Goal: Task Accomplishment & Management: Complete application form

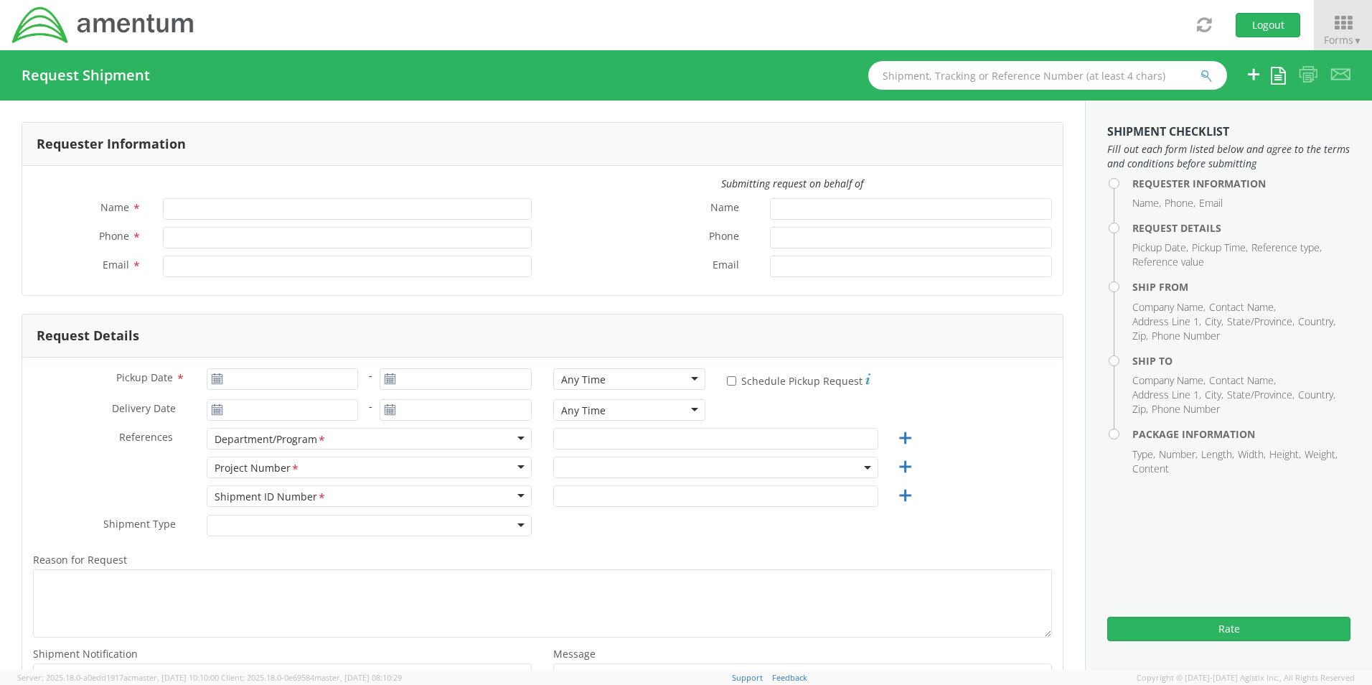
type input "[PERSON_NAME]"
type input "[PERSON_NAME][EMAIL_ADDRESS][DOMAIN_NAME]"
select select "OVHD.100619.00000"
type input "[PERSON_NAME]"
type input "[PERSON_NAME][EMAIL_ADDRESS][DOMAIN_NAME]"
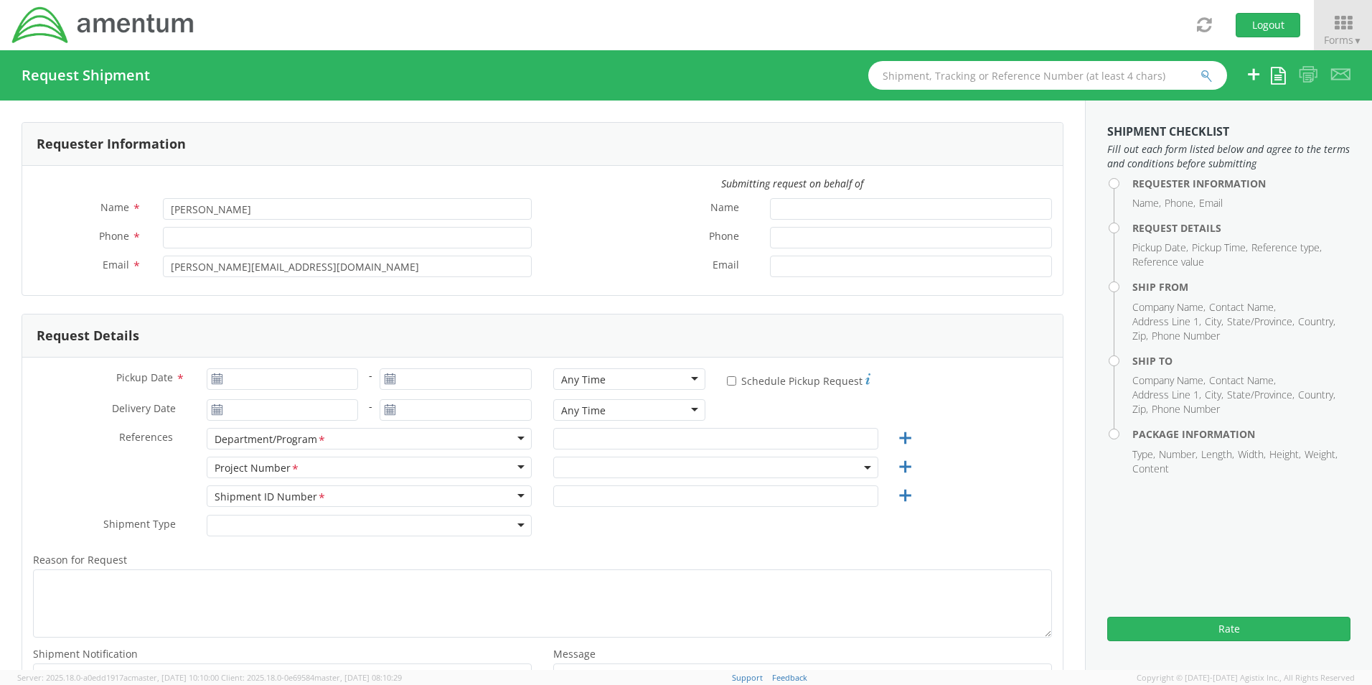
select select "OVHD.100619.00000"
click at [179, 240] on input "Phone *" at bounding box center [347, 238] width 369 height 22
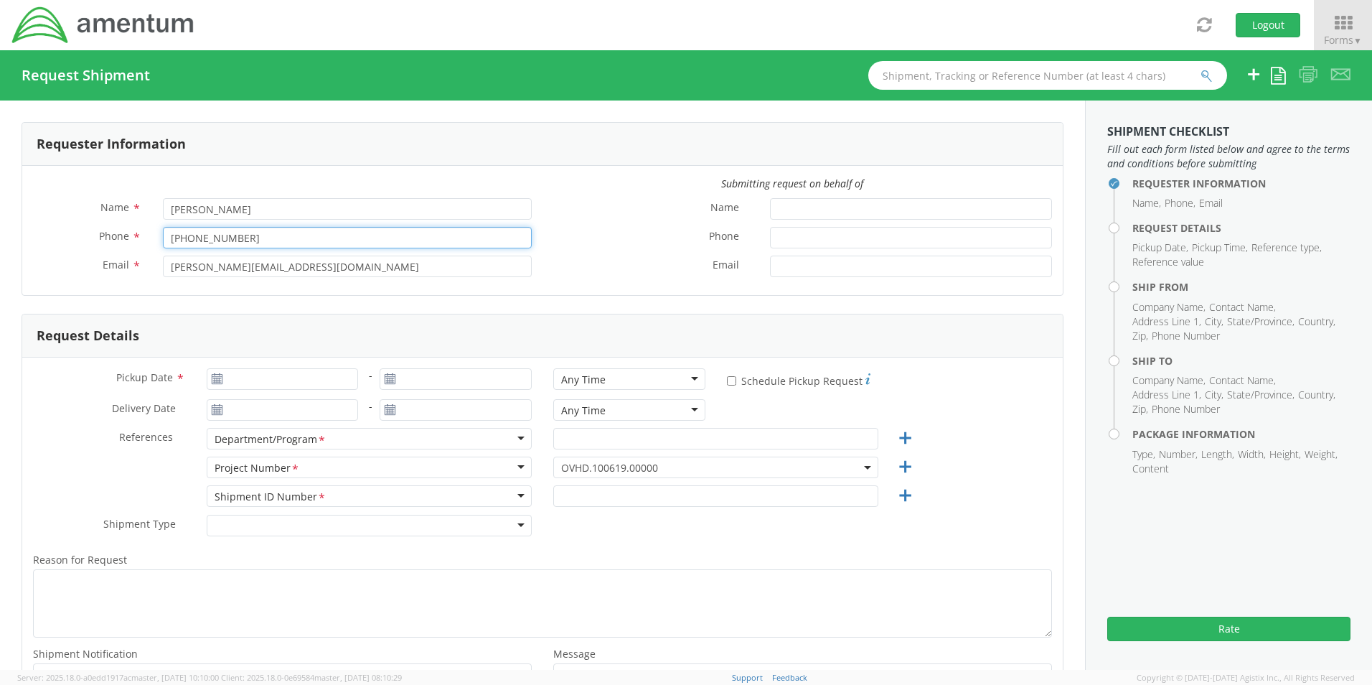
type input "[PHONE_NUMBER]"
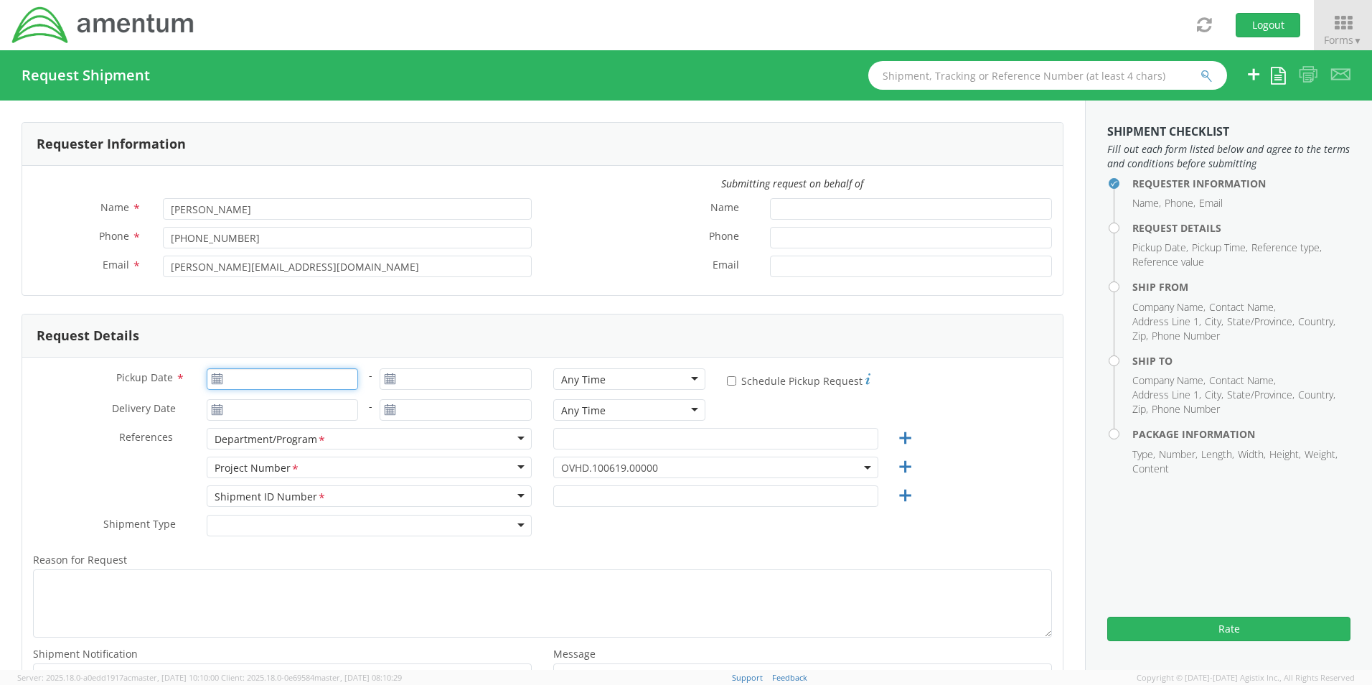
type input "[DATE]"
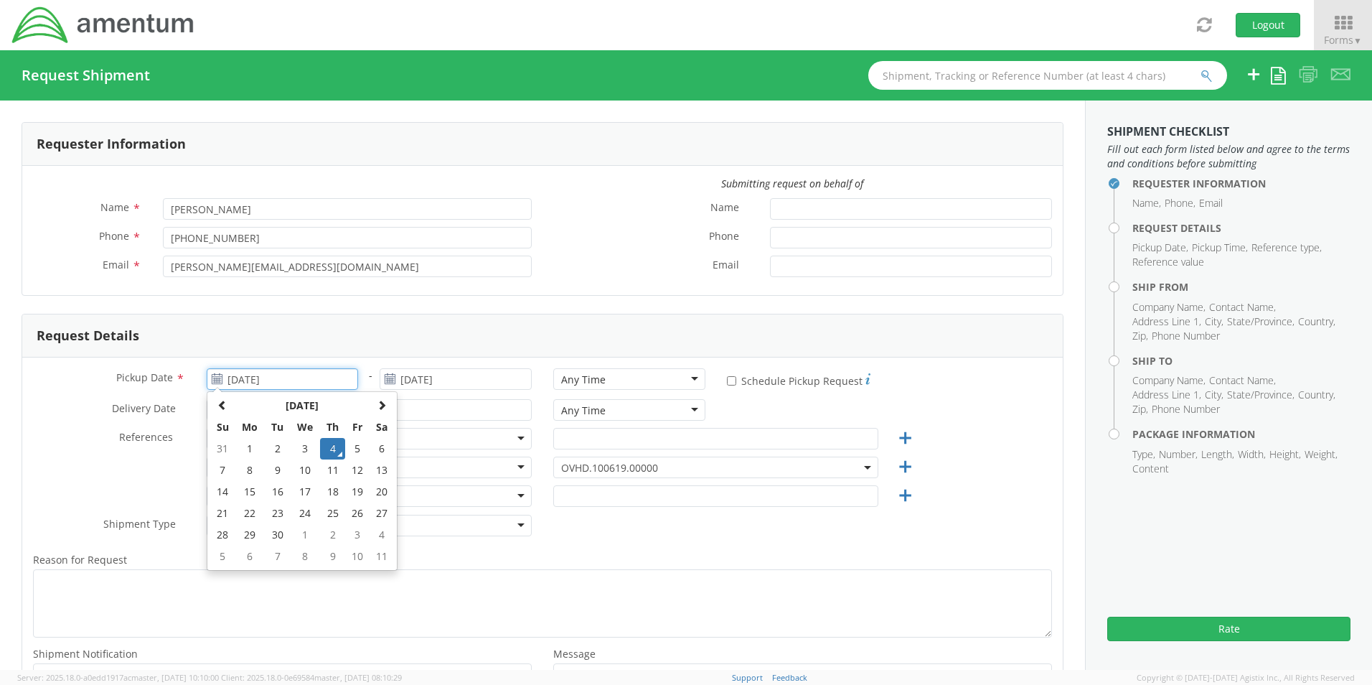
click at [268, 378] on input "[DATE]" at bounding box center [283, 379] width 152 height 22
click at [329, 449] on td "4" at bounding box center [332, 449] width 25 height 22
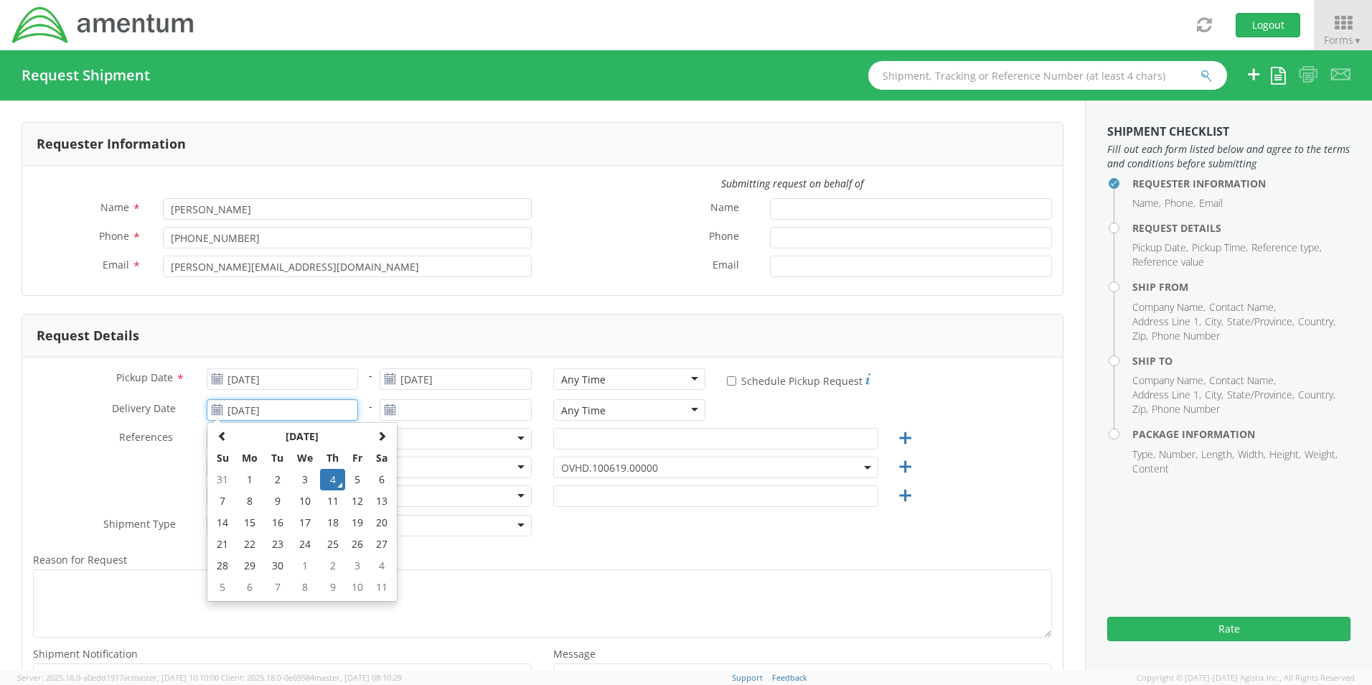
click at [291, 415] on input "[DATE]" at bounding box center [283, 410] width 152 height 22
click at [358, 484] on td "5" at bounding box center [357, 480] width 24 height 22
type input "[DATE]"
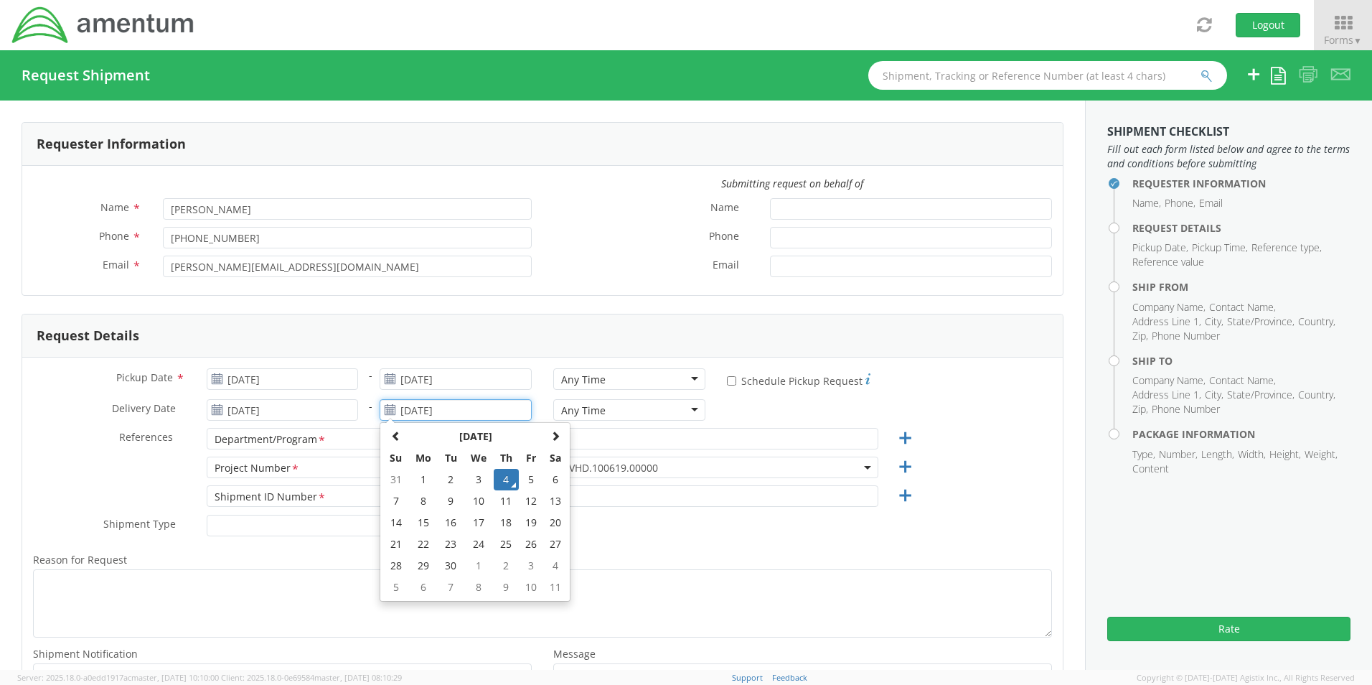
drag, startPoint x: 455, startPoint y: 407, endPoint x: 457, endPoint y: 421, distance: 14.5
click at [455, 408] on input "[DATE]" at bounding box center [456, 410] width 152 height 22
click at [527, 482] on td "5" at bounding box center [531, 480] width 24 height 22
type input "[DATE]"
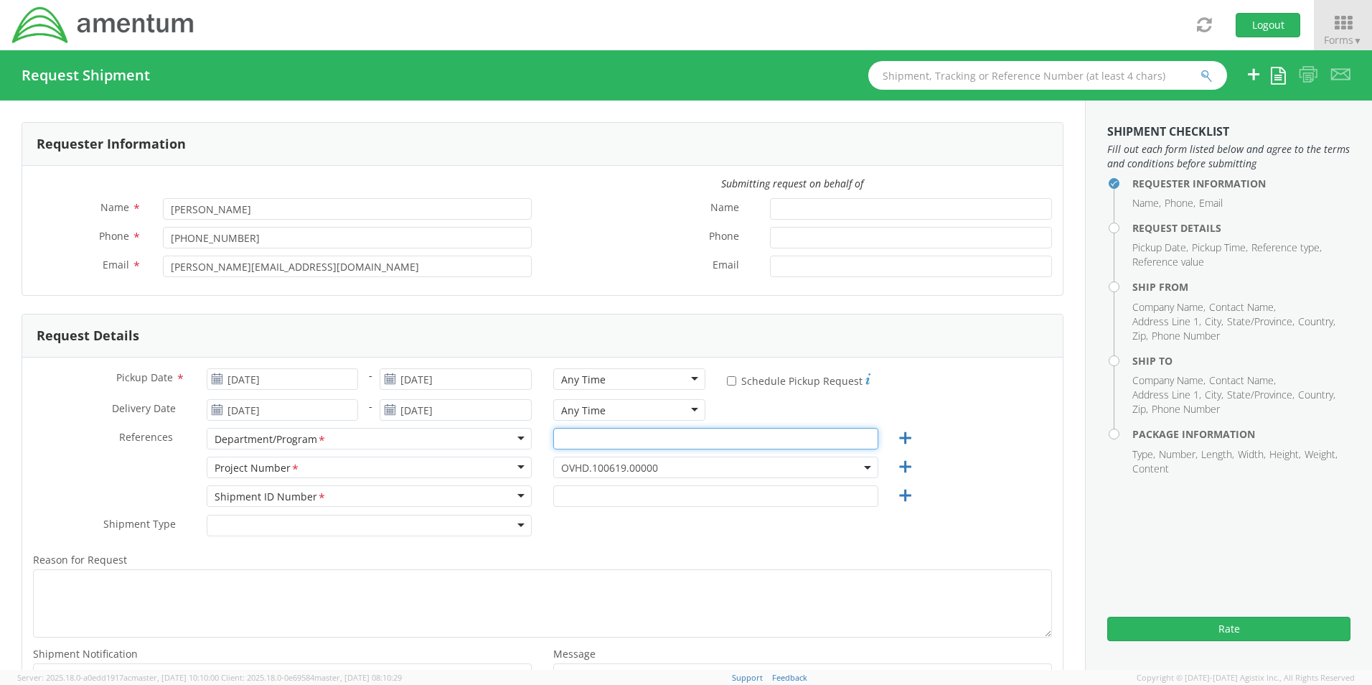
click at [582, 436] on input "text" at bounding box center [715, 439] width 325 height 22
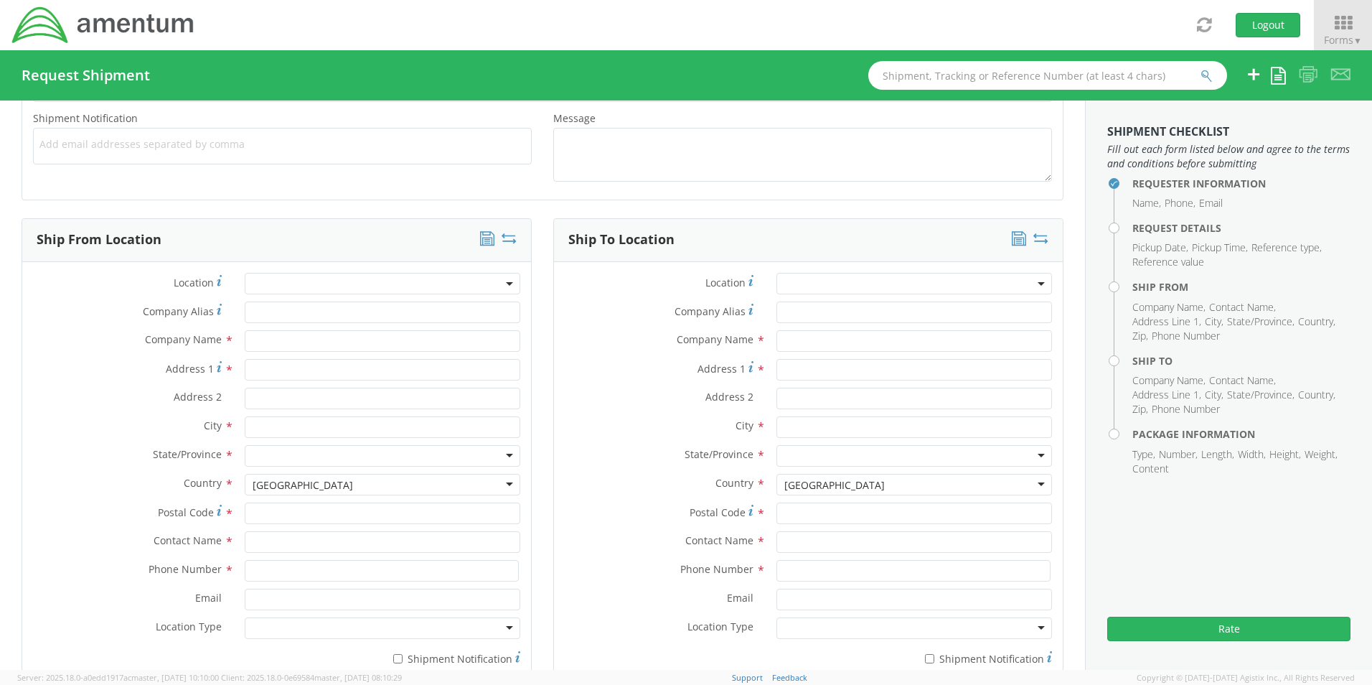
scroll to position [574, 0]
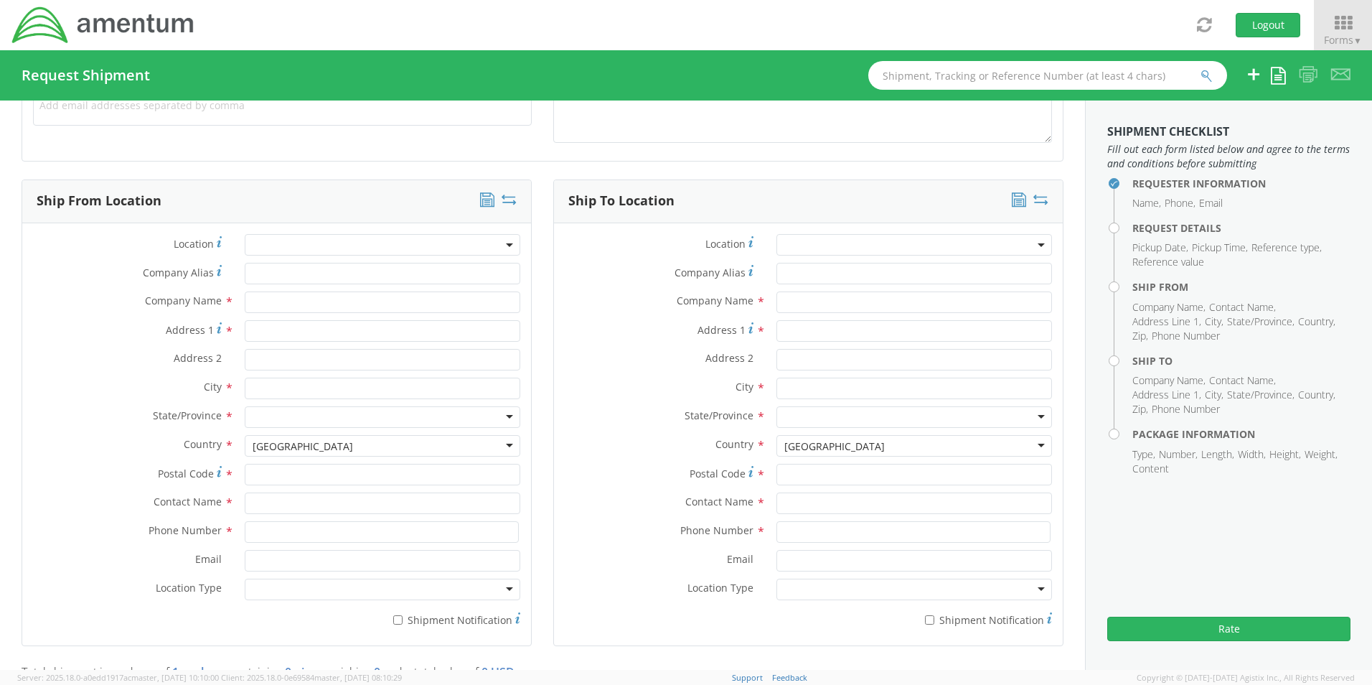
type input "DICCE"
click at [294, 305] on input "text" at bounding box center [383, 302] width 276 height 22
type input "Amentum"
type input "URS Federal Services Intl. Inc."
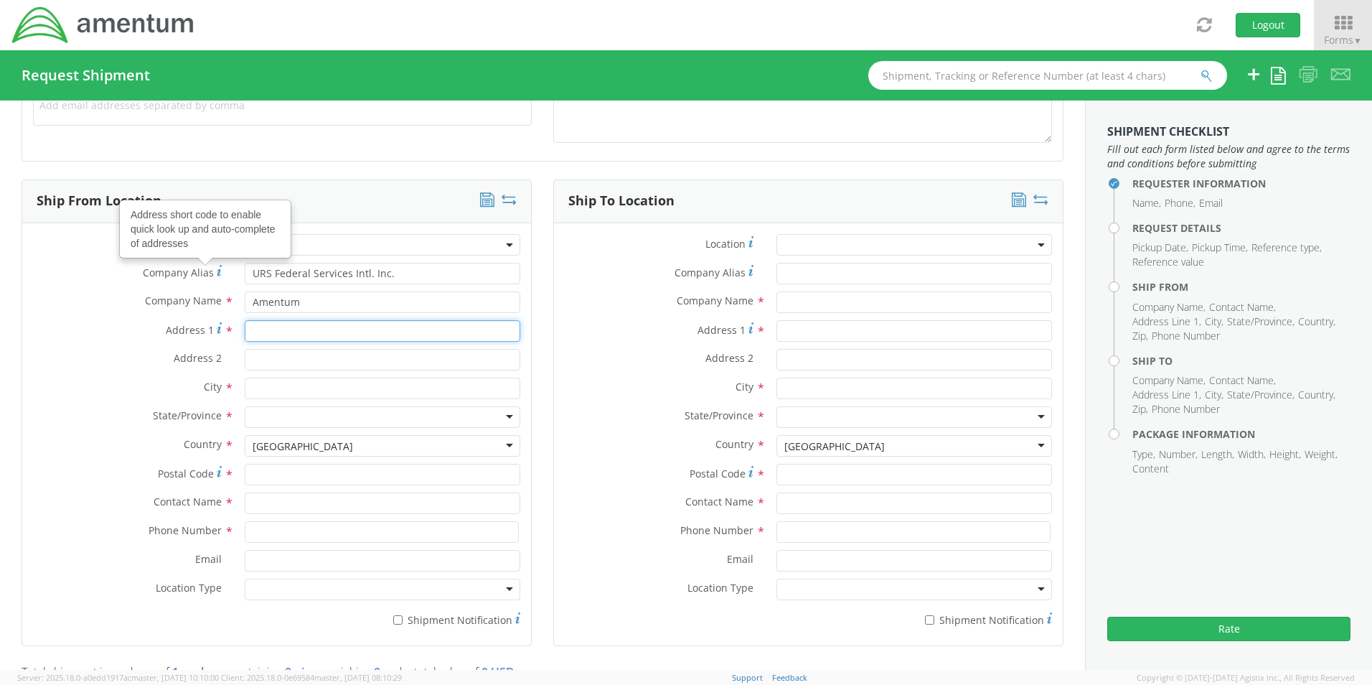
type input "[STREET_ADDRESS]"
type input "Suite #1325"
type input "Independence"
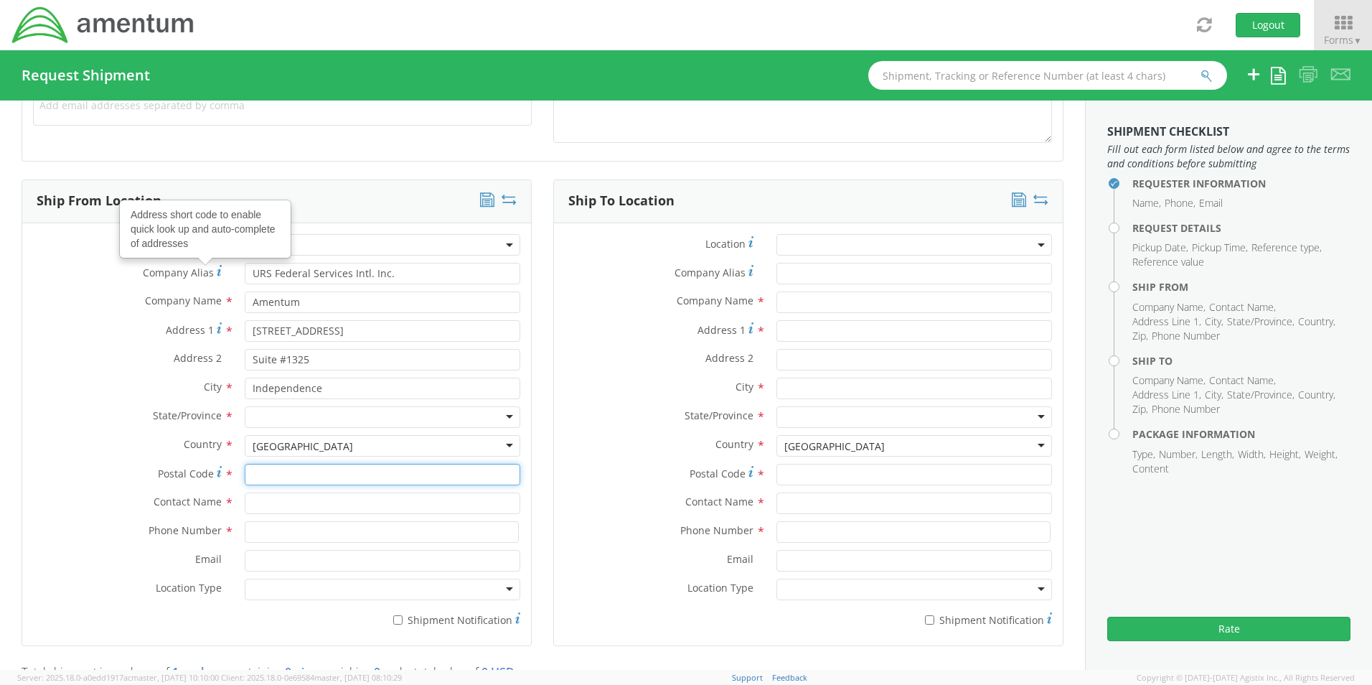
type input "44131"
type input "[PERSON_NAME]"
type input "[PHONE_NUMBER]"
type input "URS Federal Services Intl. Inc."
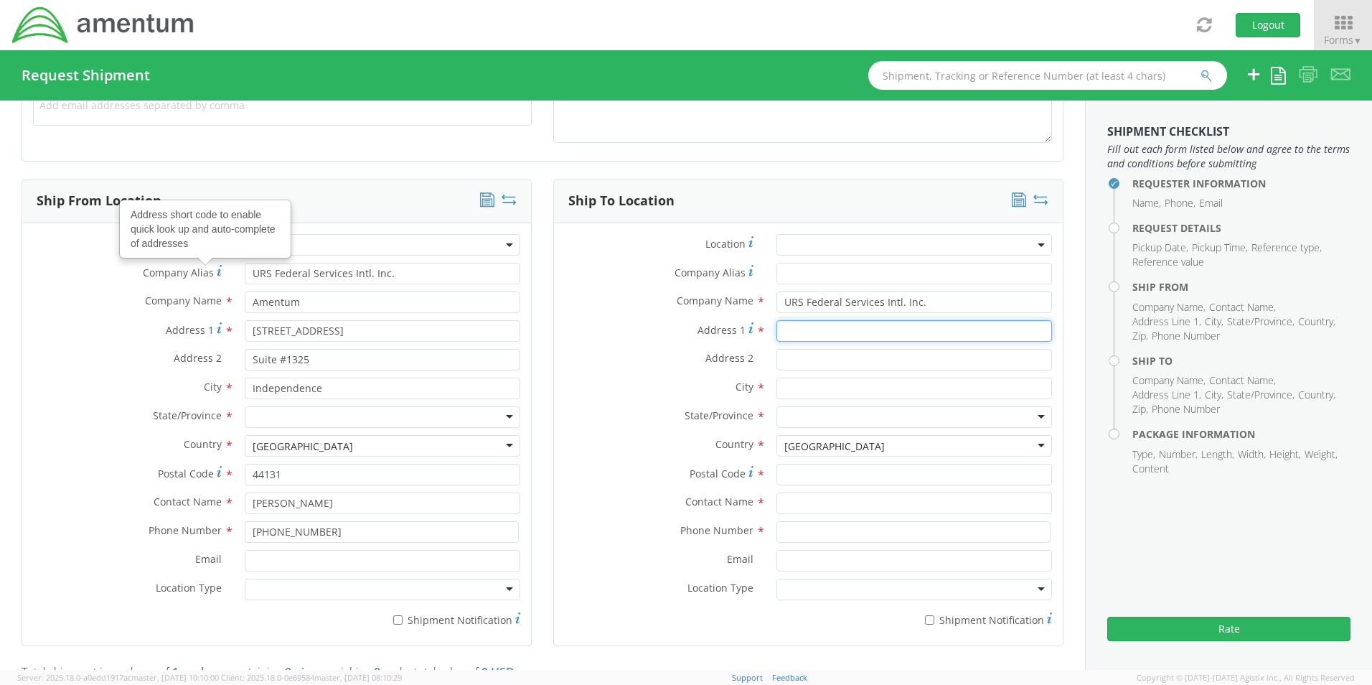
type input "Attention: Lockbox 116323"
type input "[STREET_ADDRESS]"
type input "[GEOGRAPHIC_DATA]"
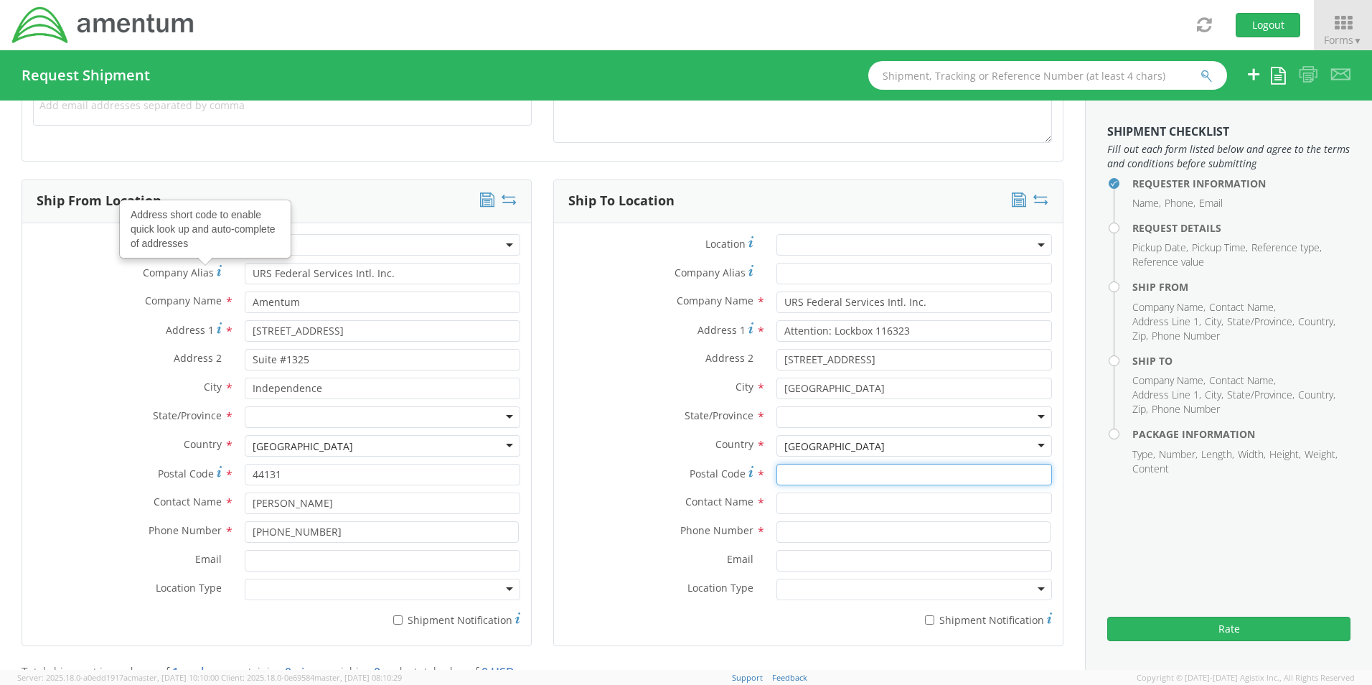
type input "30281"
type input "[PERSON_NAME]"
type input "2167021304"
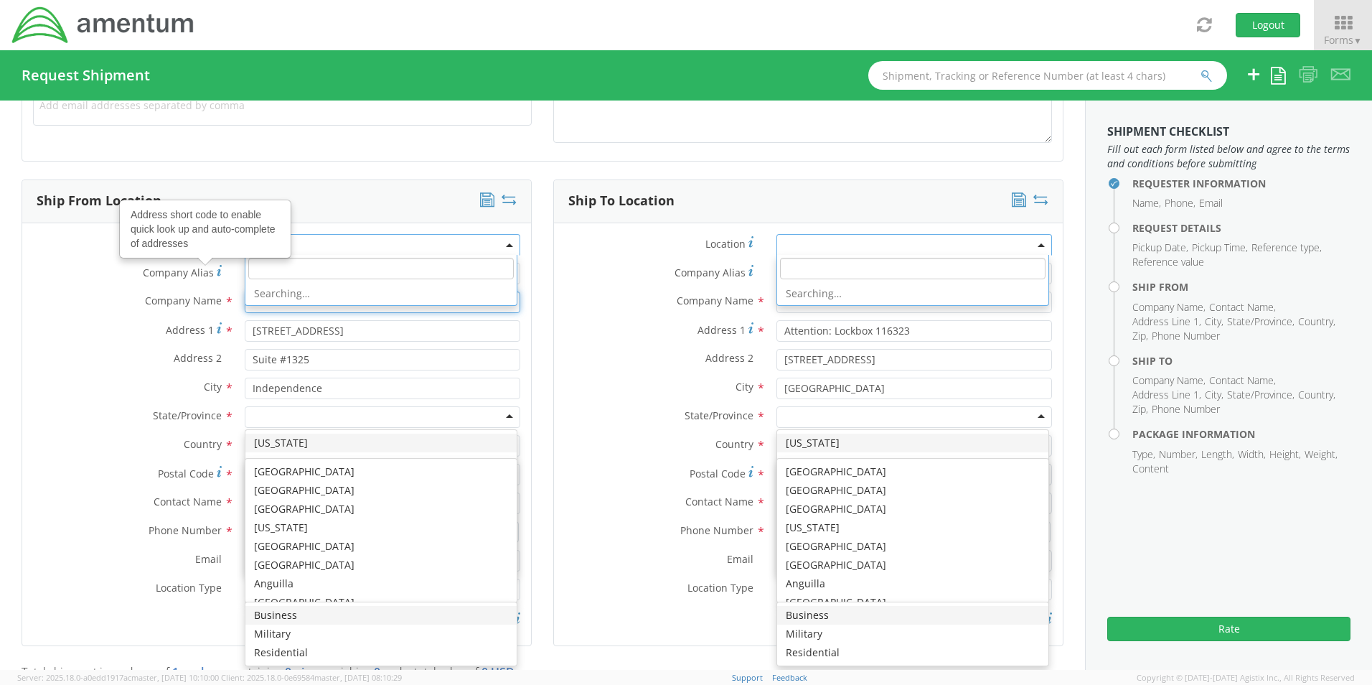
scroll to position [0, 0]
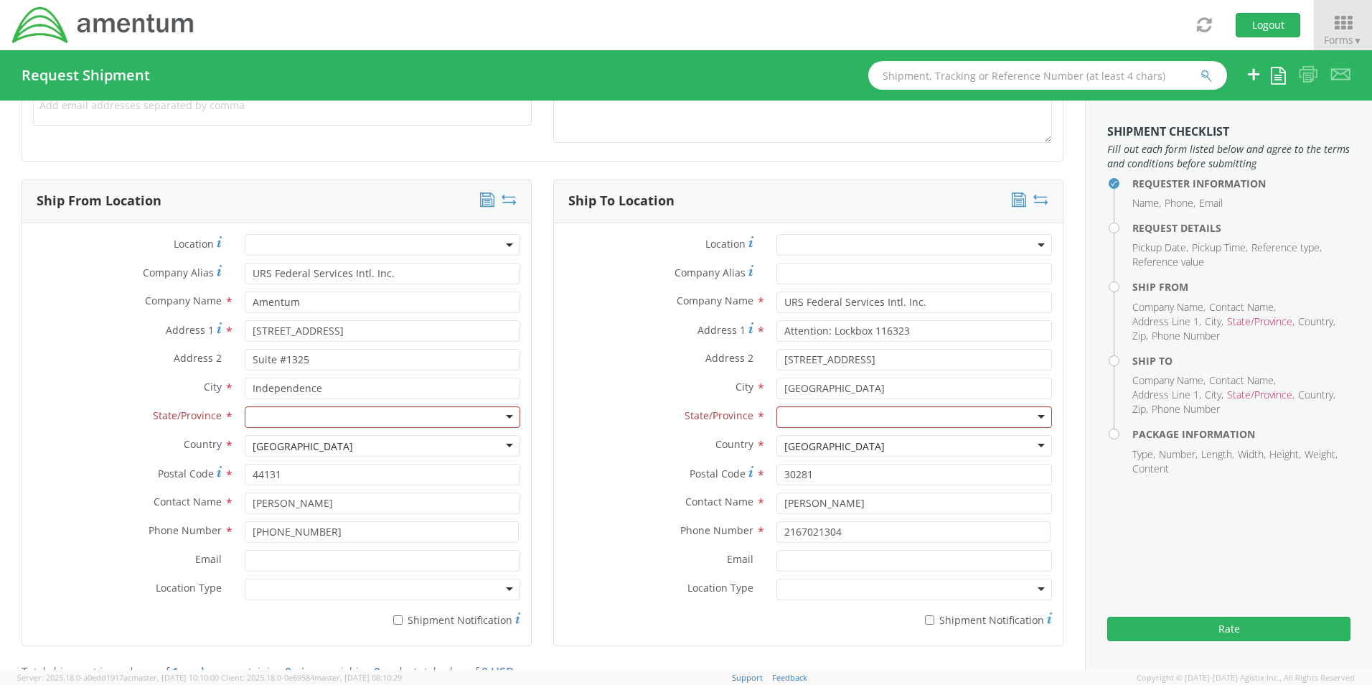
click at [624, 393] on label "City *" at bounding box center [660, 387] width 212 height 19
click at [402, 277] on input "URS Federal Services Intl. Inc." at bounding box center [383, 274] width 276 height 22
type input "U"
click at [271, 413] on div at bounding box center [383, 417] width 276 height 22
type input "o"
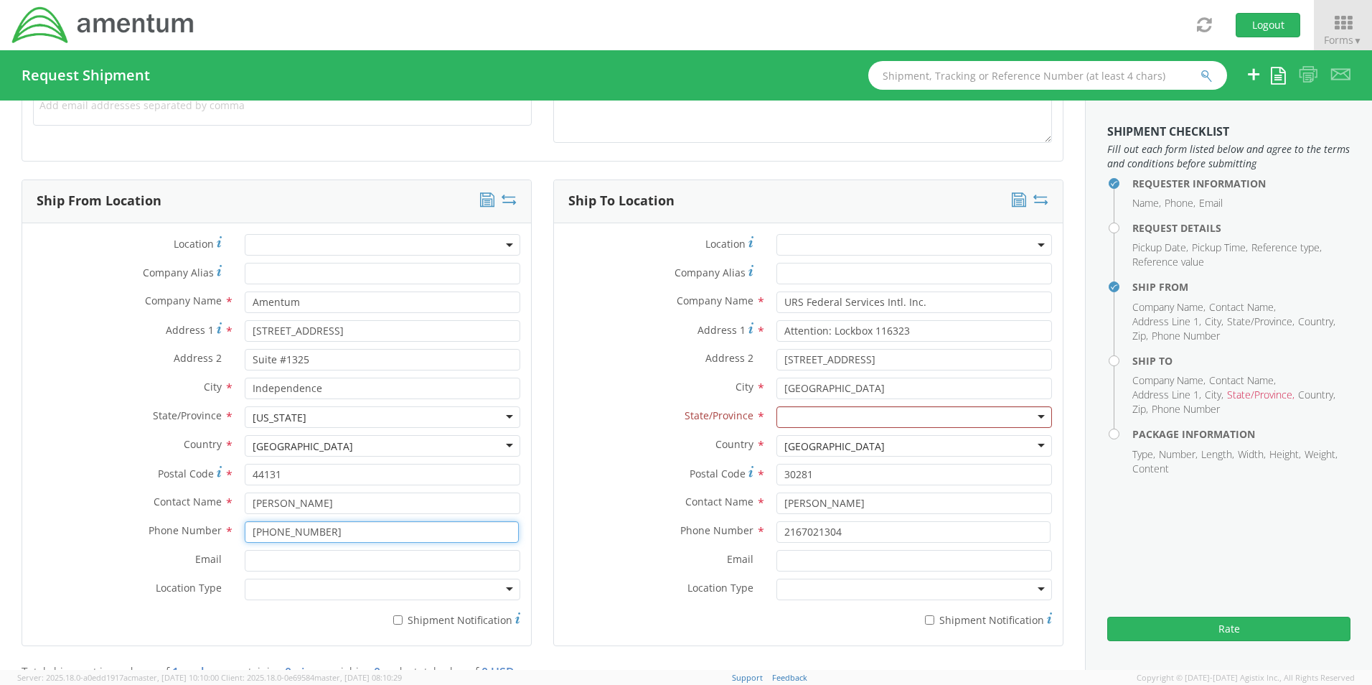
click at [339, 533] on input "[PHONE_NUMBER]" at bounding box center [382, 532] width 274 height 22
type input "[PHONE_NUMBER]"
click at [505, 593] on div at bounding box center [383, 589] width 276 height 22
click at [927, 305] on input "URS Federal Services Intl. Inc." at bounding box center [915, 302] width 276 height 22
type input "U"
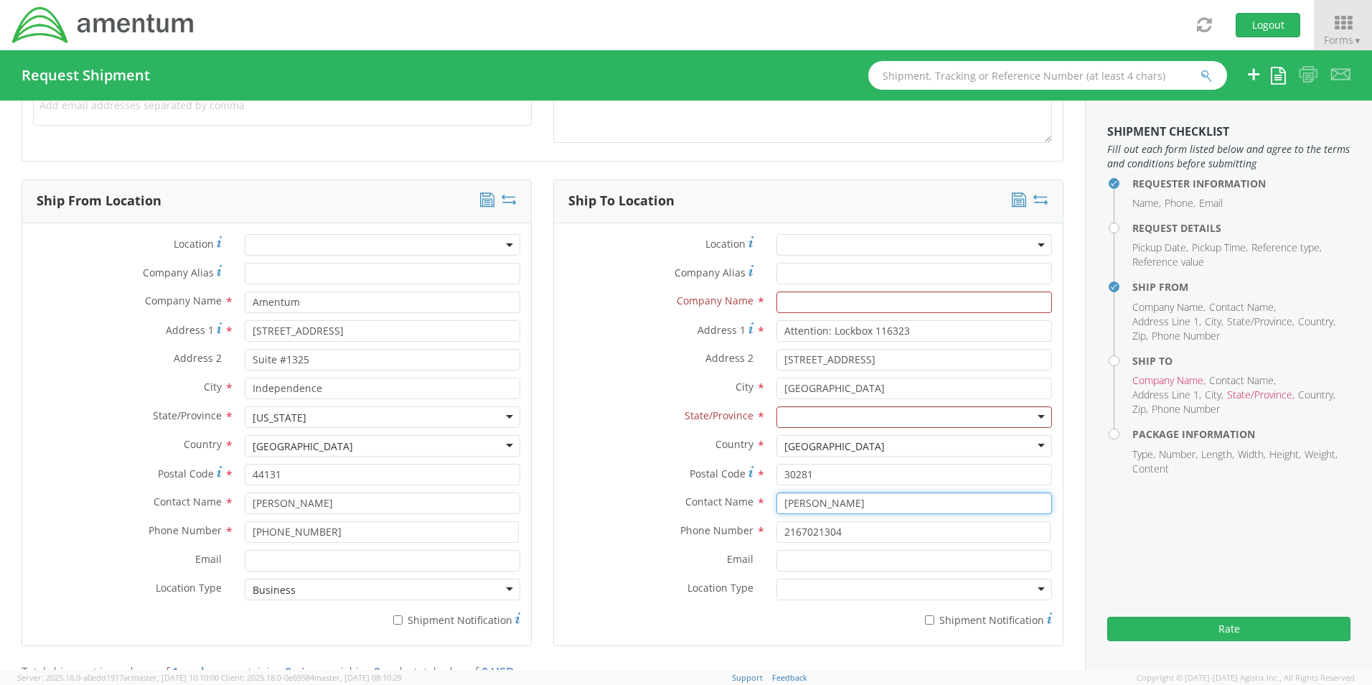
click at [876, 500] on input "[PERSON_NAME]" at bounding box center [915, 503] width 276 height 22
type input "D"
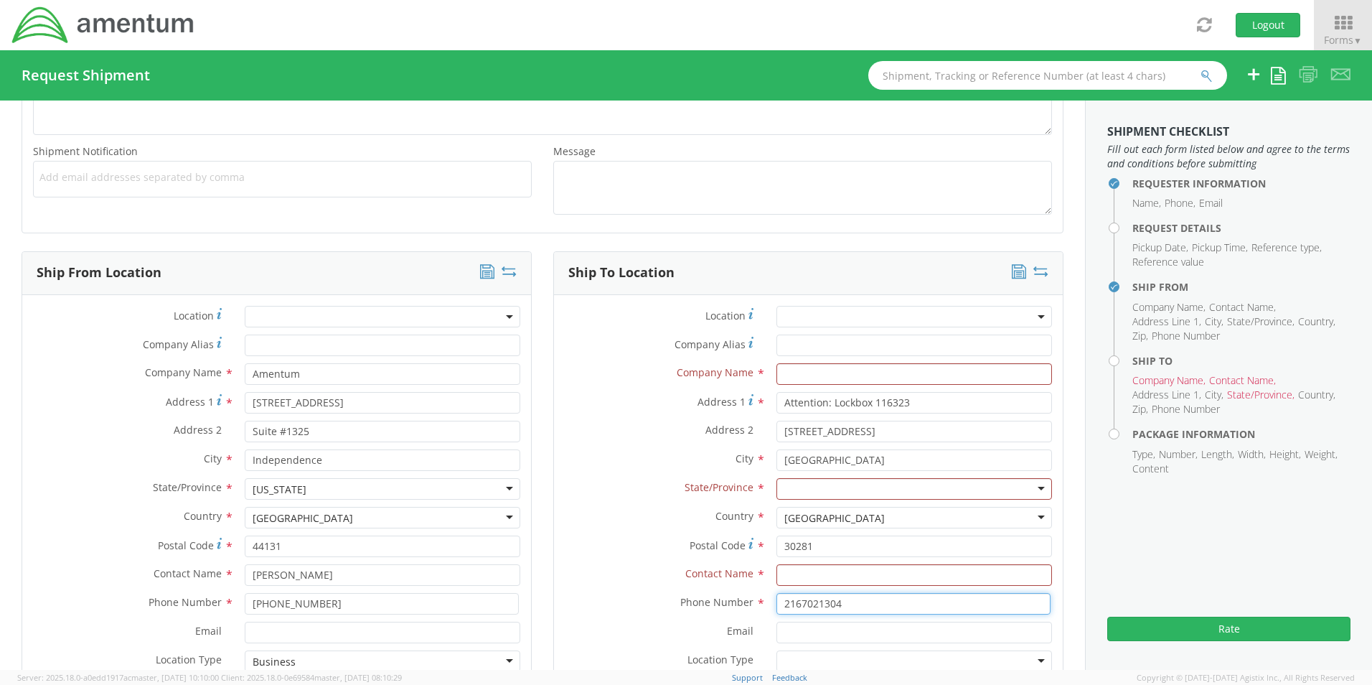
click at [862, 606] on input "2167021304" at bounding box center [914, 604] width 274 height 22
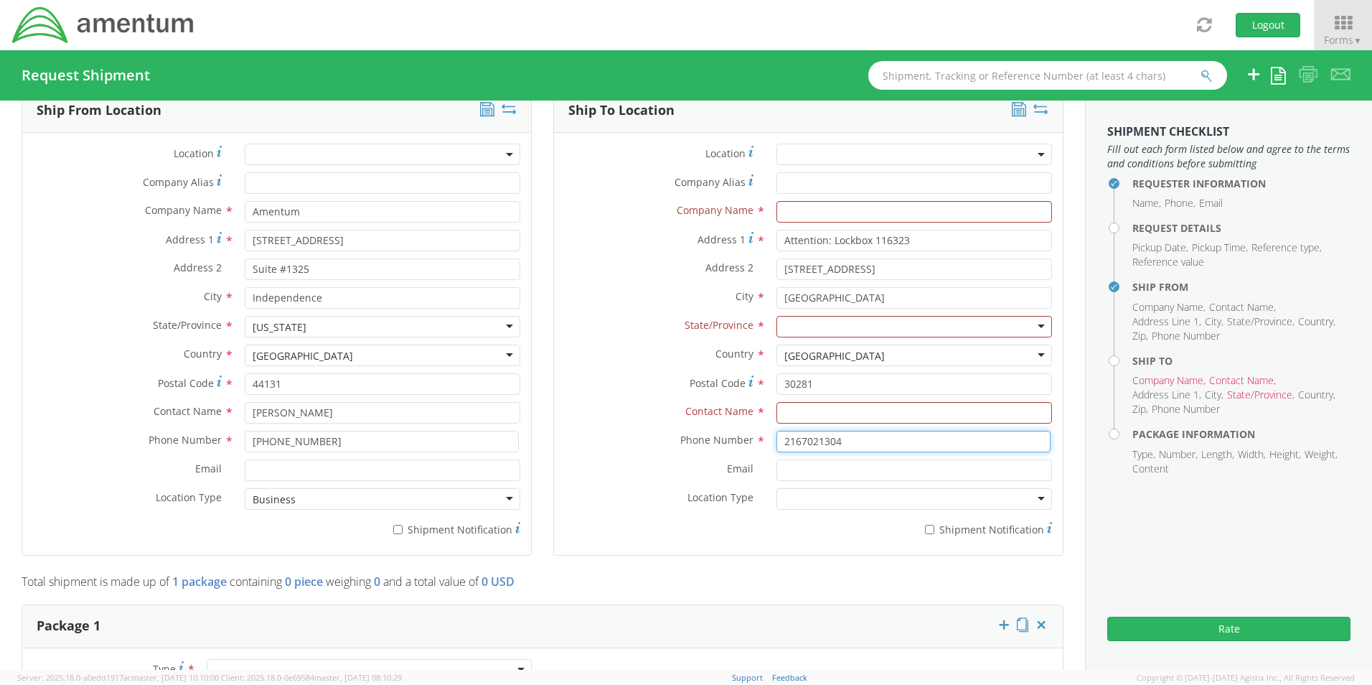
scroll to position [655, 0]
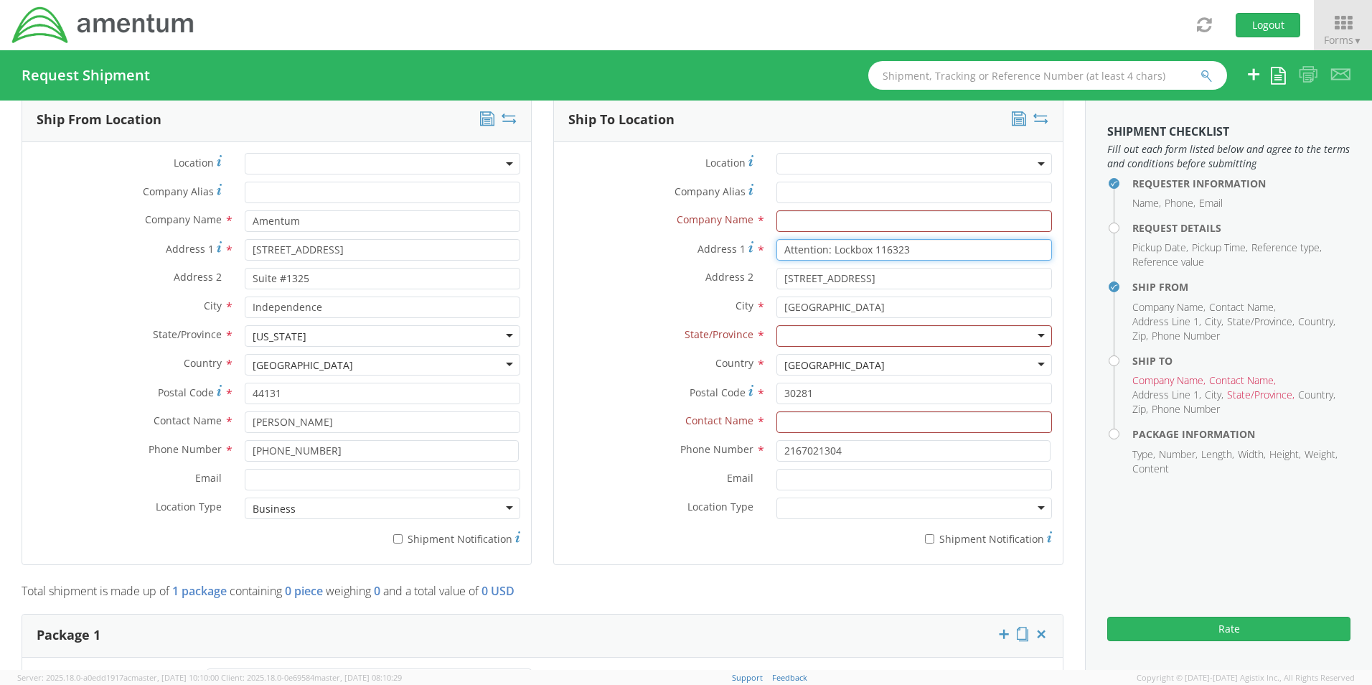
click at [913, 257] on input "Attention: Lockbox 116323" at bounding box center [915, 250] width 276 height 22
type input "A"
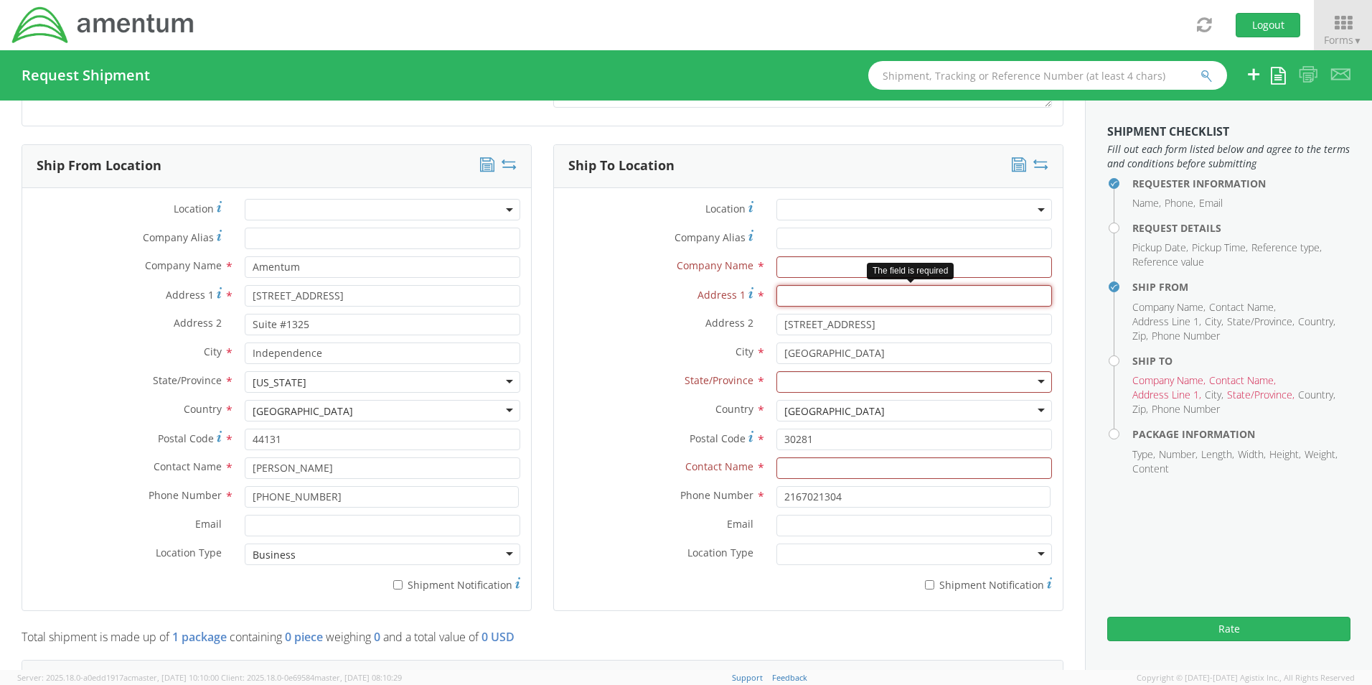
scroll to position [583, 0]
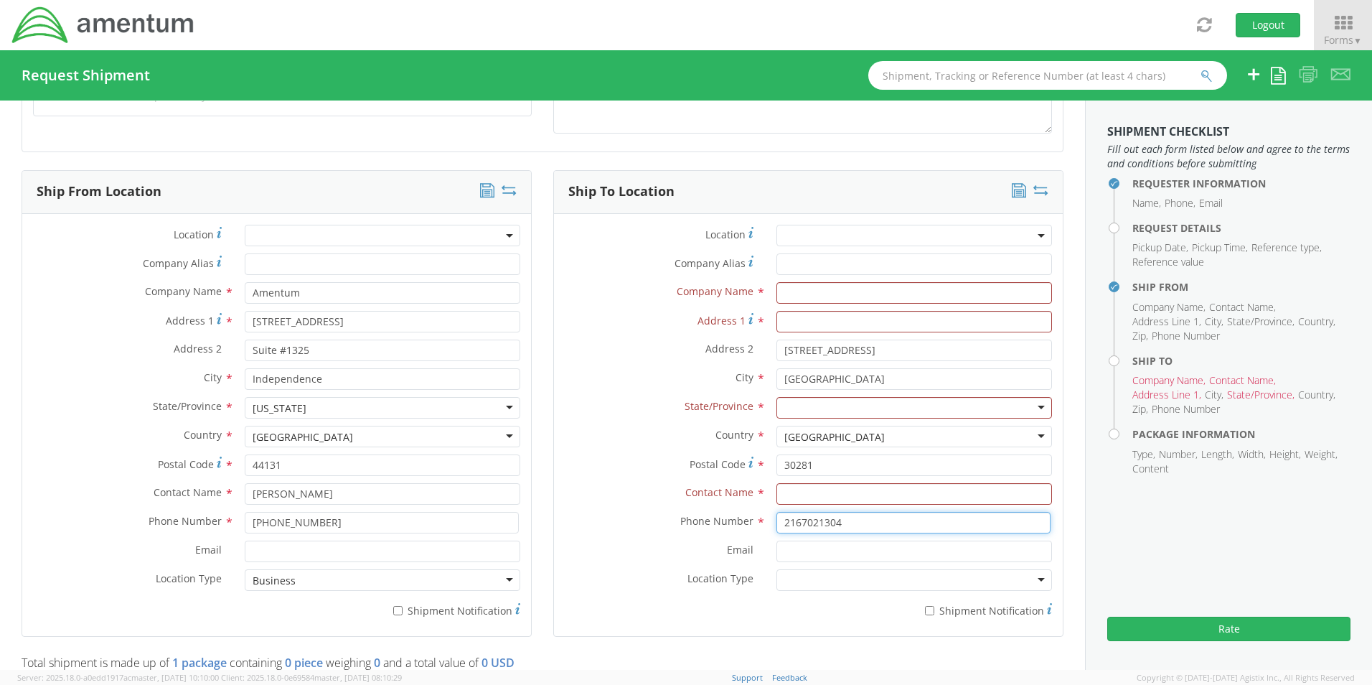
click at [845, 528] on input "2167021304" at bounding box center [914, 523] width 274 height 22
type input "2"
click at [835, 472] on input "30281" at bounding box center [915, 465] width 276 height 22
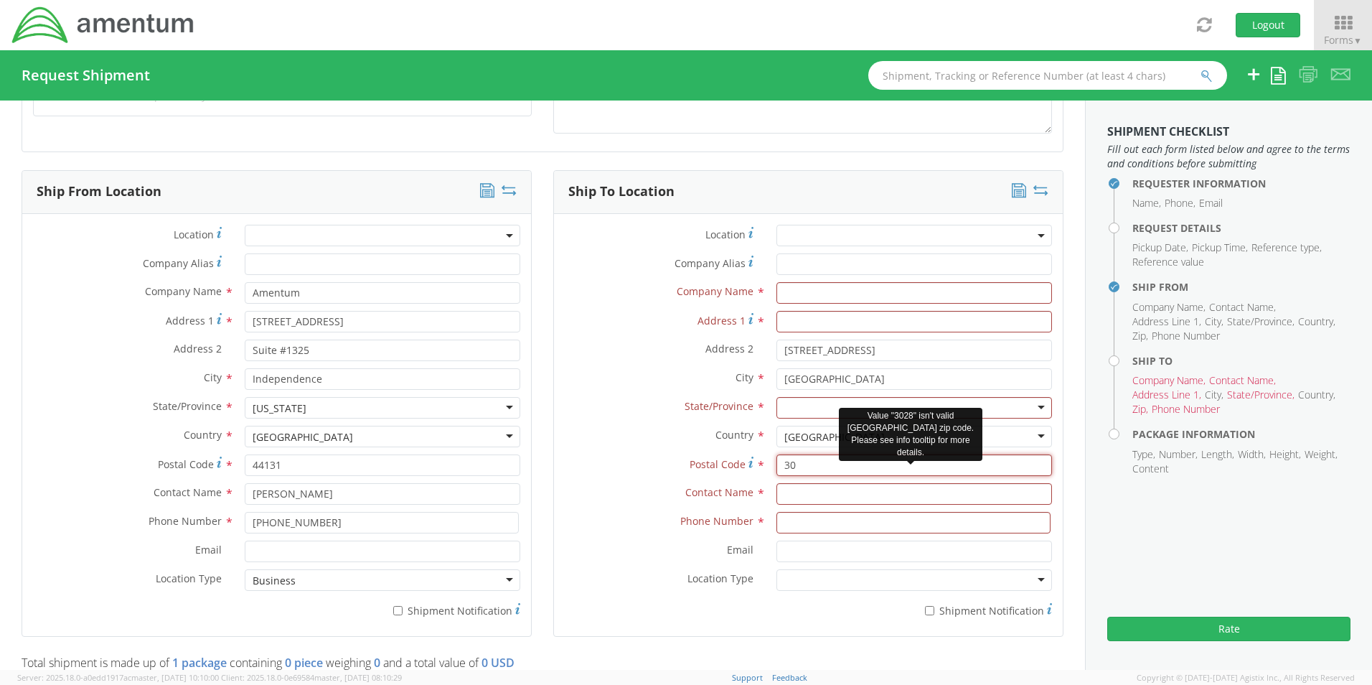
type input "3"
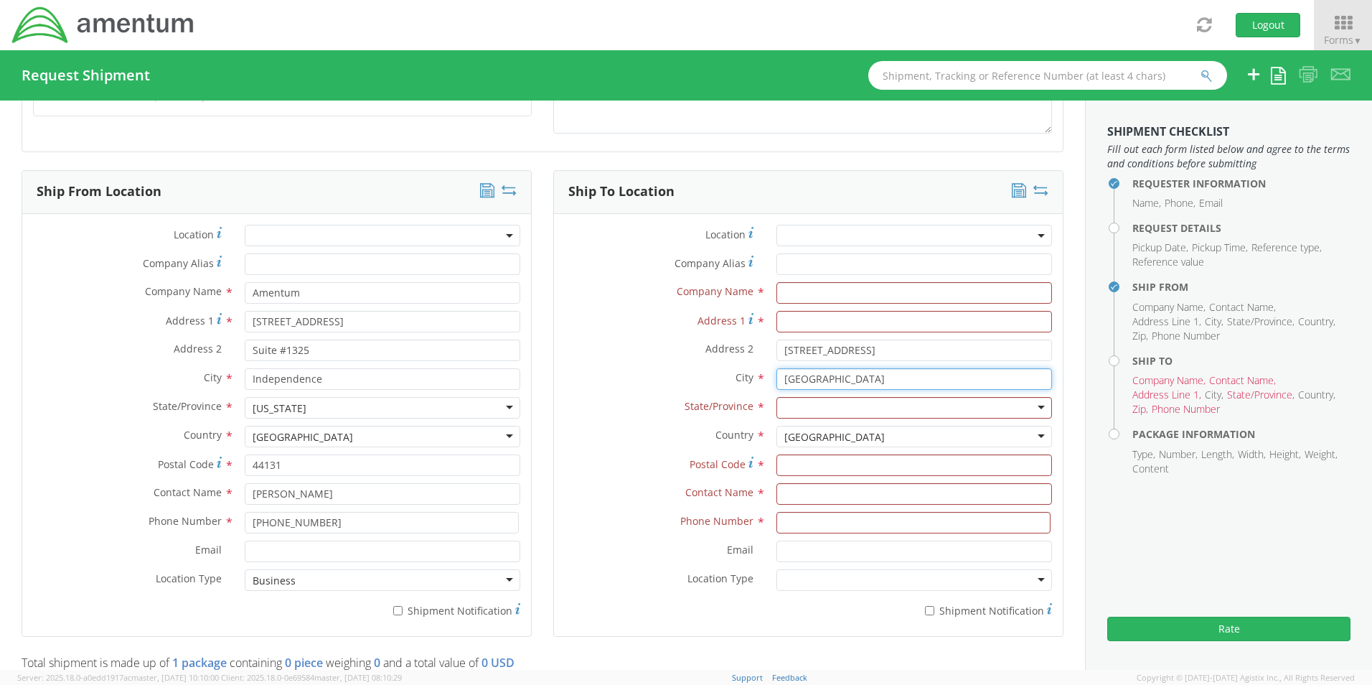
click at [841, 376] on input "[GEOGRAPHIC_DATA]" at bounding box center [915, 379] width 276 height 22
type input "S"
click at [891, 352] on input "[STREET_ADDRESS]" at bounding box center [915, 350] width 276 height 22
type input "1"
paste input "Winncom Technologies Corp."
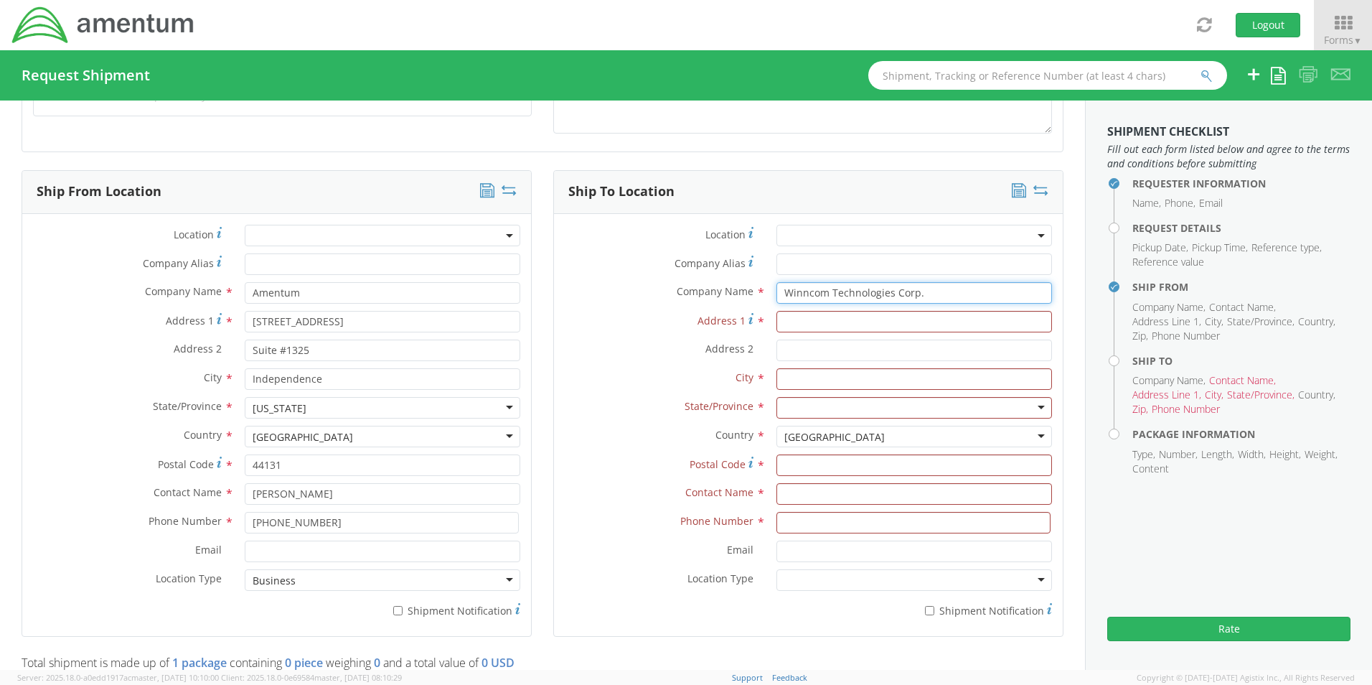
type input "Winncom Technologies Corp."
paste input "[STREET_ADDRESS]"
drag, startPoint x: 938, startPoint y: 319, endPoint x: 891, endPoint y: 332, distance: 48.6
click at [891, 332] on div "Address [STREET_ADDRESS]" at bounding box center [808, 325] width 509 height 29
type input "[STREET_ADDRESS]"
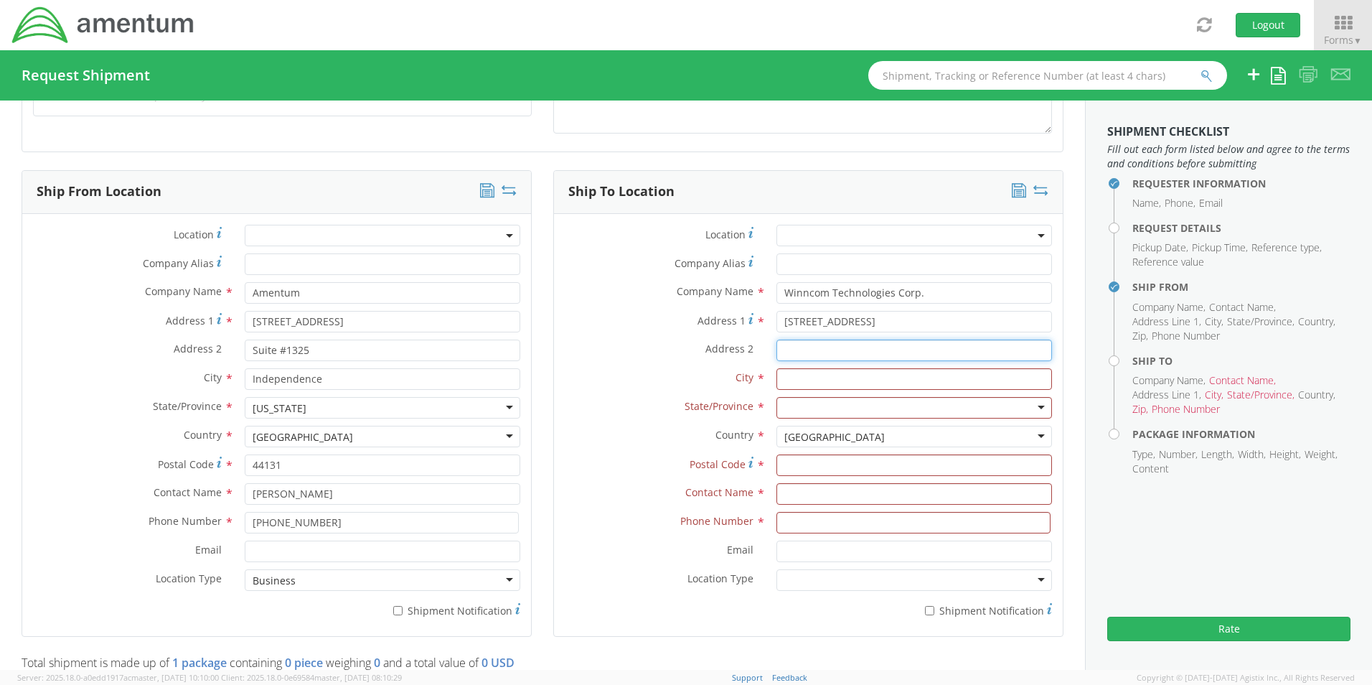
paste input ", Unit B"
type input "Unit B"
drag, startPoint x: 584, startPoint y: 402, endPoint x: 591, endPoint y: 403, distance: 7.3
click at [591, 403] on div "Location * Company Alias * Company Name * Winncom Technologies Corp. Address 1 …" at bounding box center [808, 425] width 509 height 400
drag, startPoint x: 775, startPoint y: 364, endPoint x: 812, endPoint y: 393, distance: 47.5
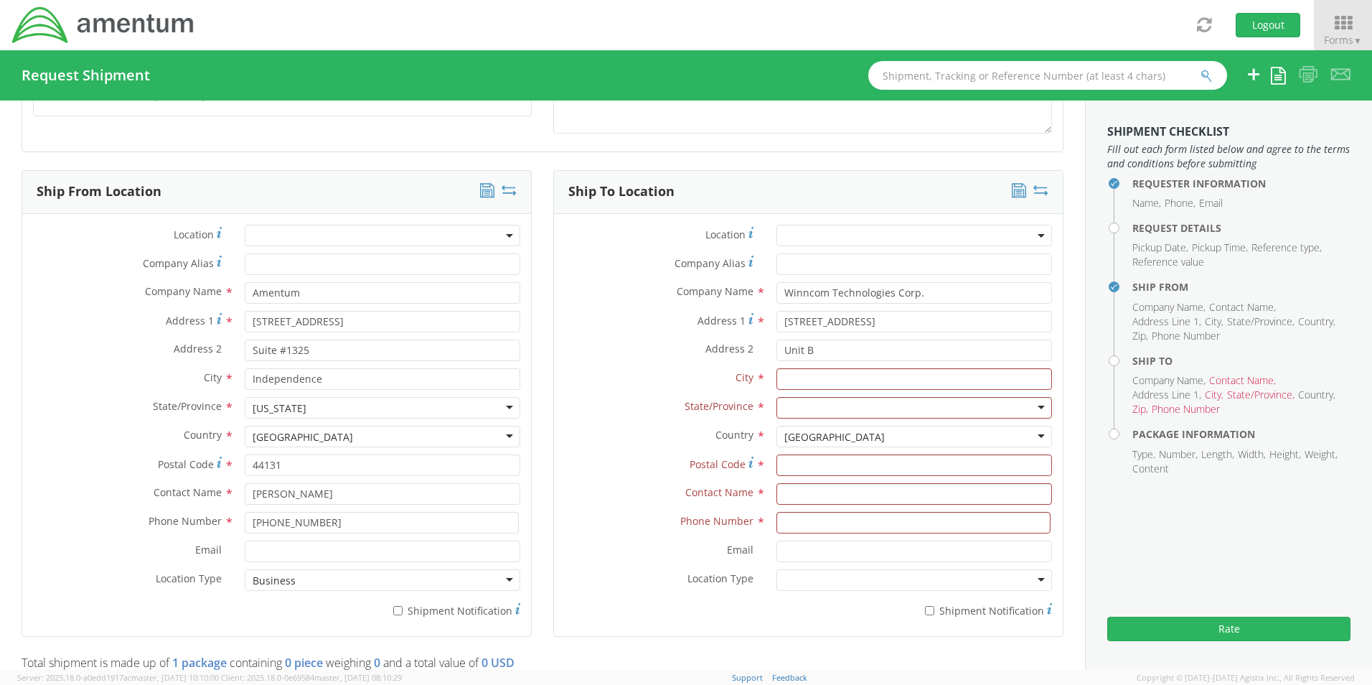
click at [781, 370] on div "Location * Company Alias * Company Name * Winncom Technologies Corp. Address 1 …" at bounding box center [808, 425] width 509 height 400
drag, startPoint x: 789, startPoint y: 373, endPoint x: 773, endPoint y: 376, distance: 16.0
click at [779, 376] on input "text" at bounding box center [915, 379] width 276 height 22
type input "Solon"
click at [1028, 405] on div at bounding box center [915, 408] width 276 height 22
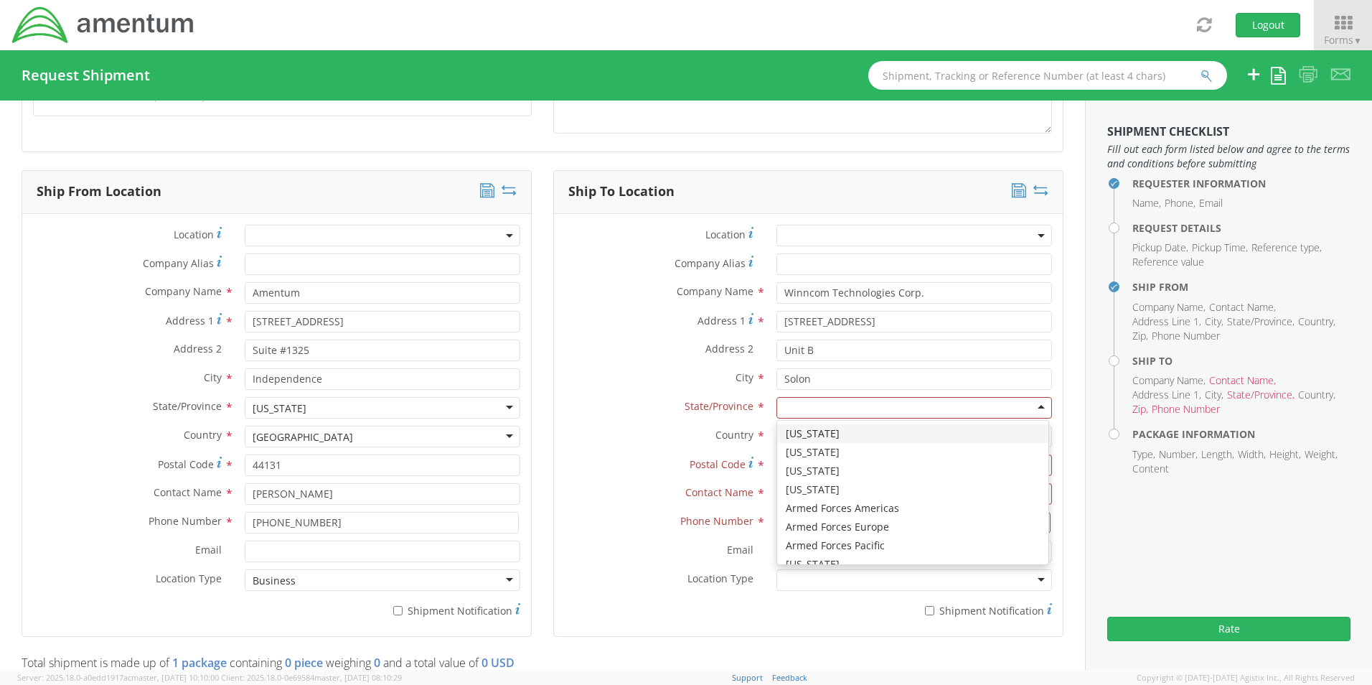
type input "o"
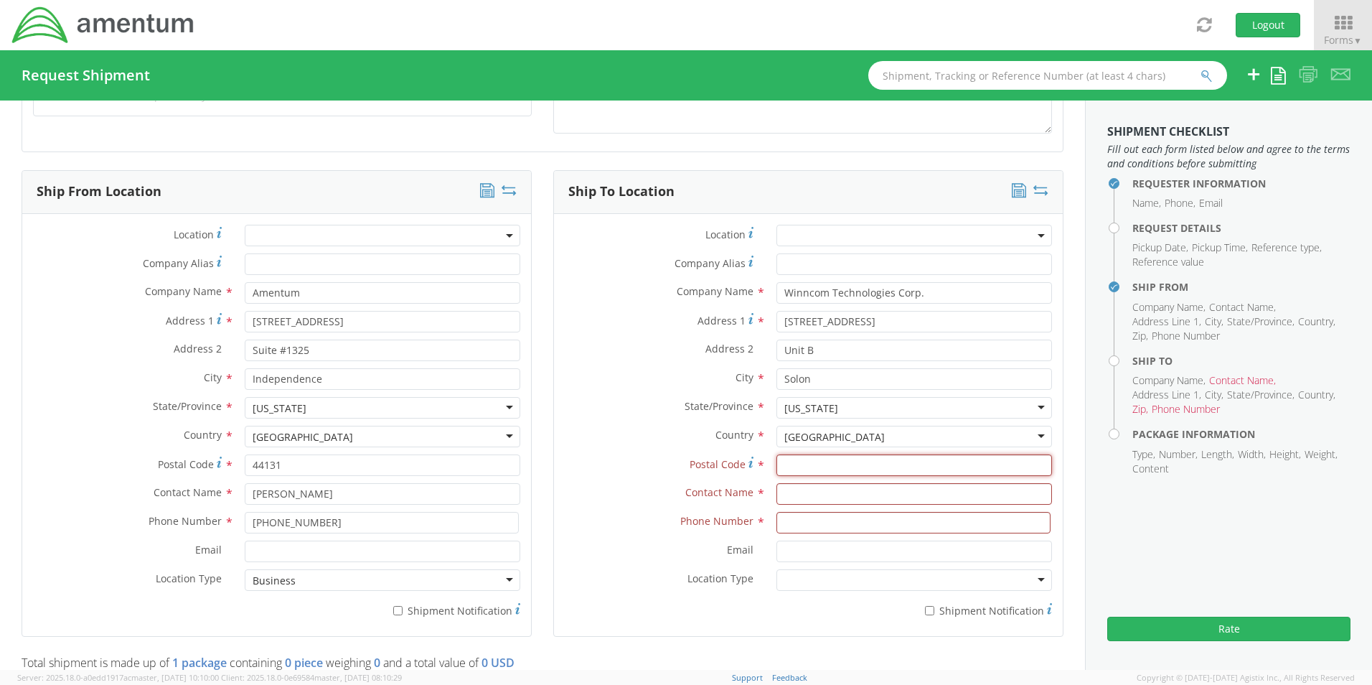
click at [799, 465] on input "Postal Code *" at bounding box center [915, 465] width 276 height 22
type input "44139"
click at [805, 496] on input "text" at bounding box center [915, 494] width 276 height 22
paste input "[PERSON_NAME]"
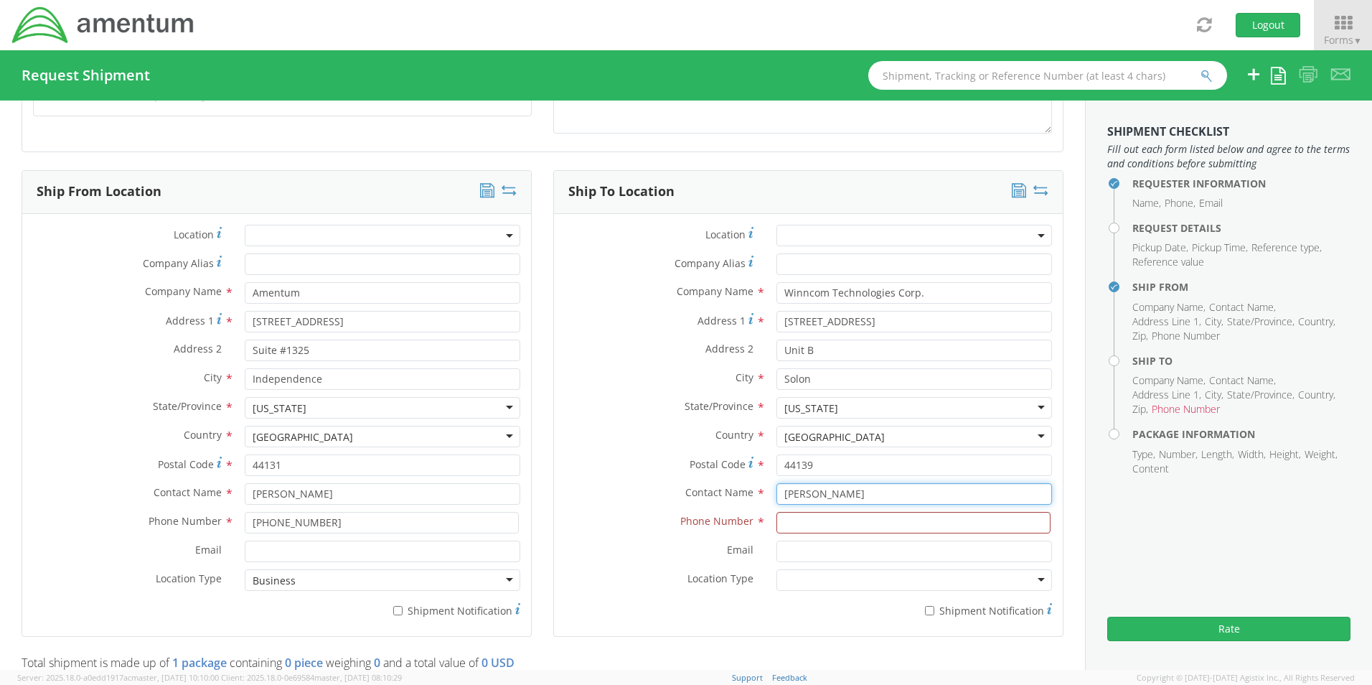
type input "[PERSON_NAME]"
paste input "[PHONE_NUMBER]"
type input "[PHONE_NUMBER]"
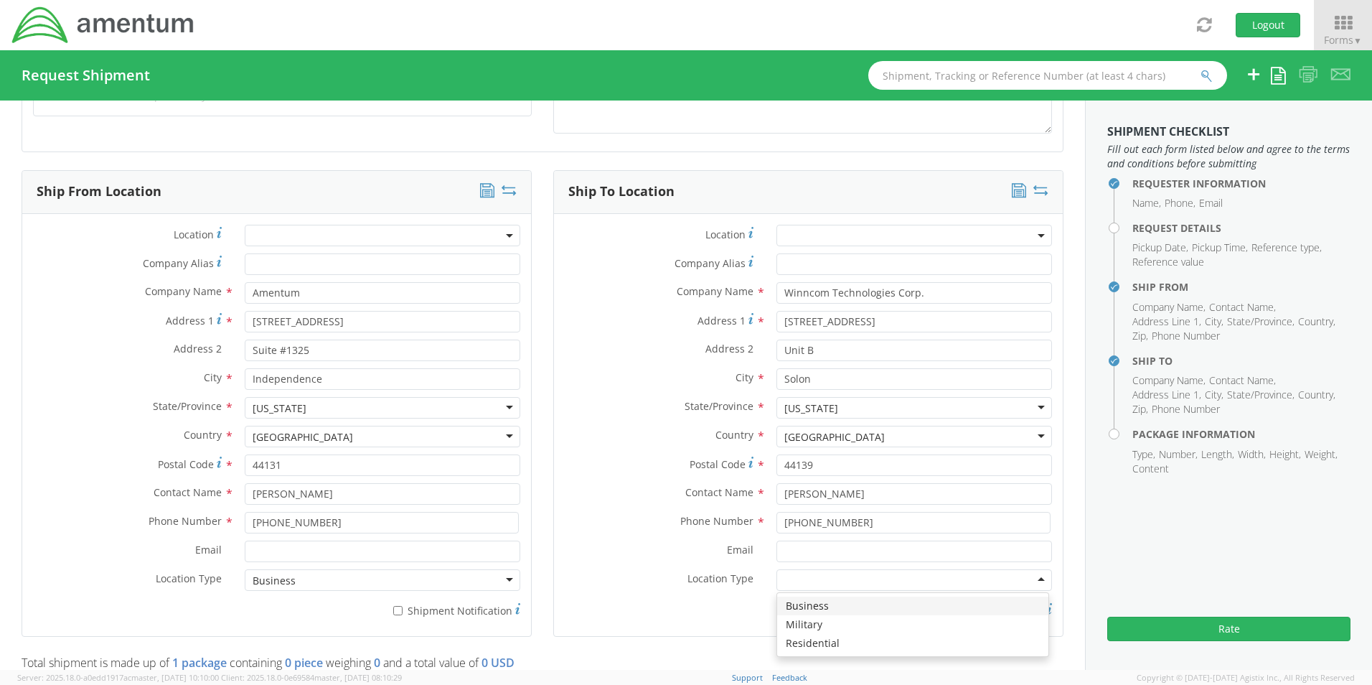
click at [1032, 581] on div at bounding box center [915, 580] width 276 height 22
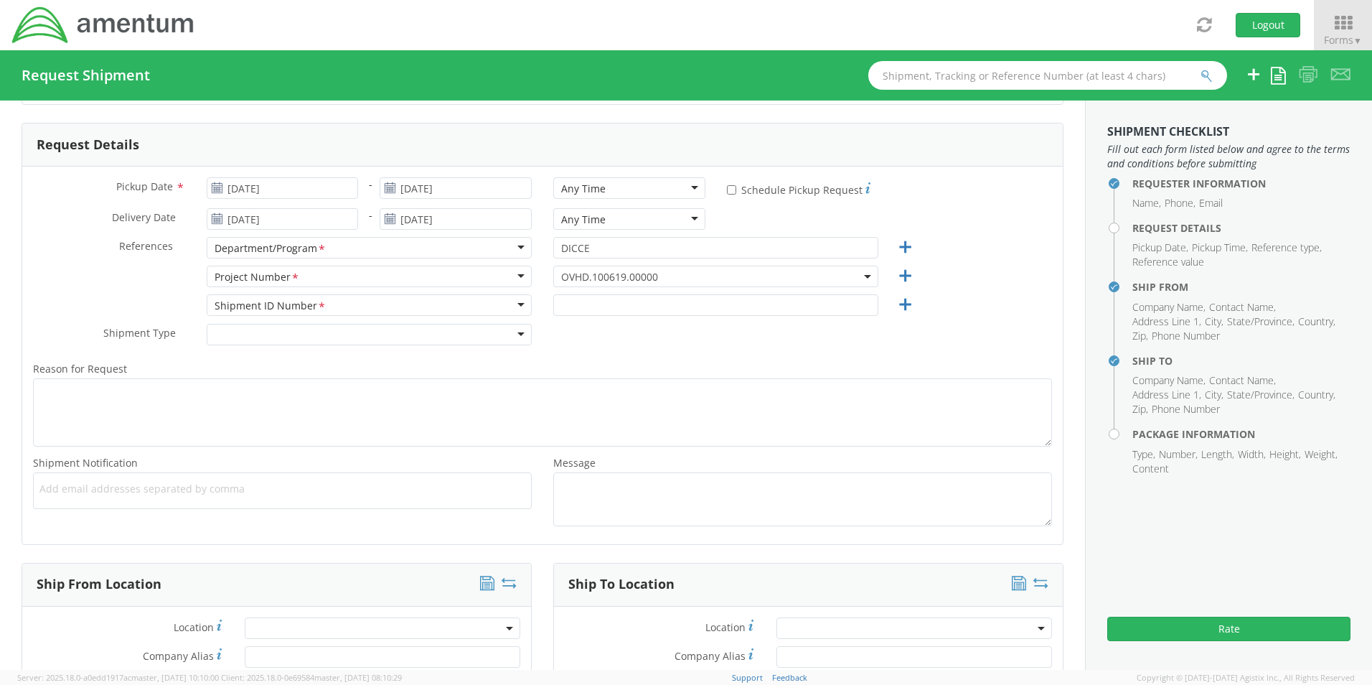
scroll to position [124, 0]
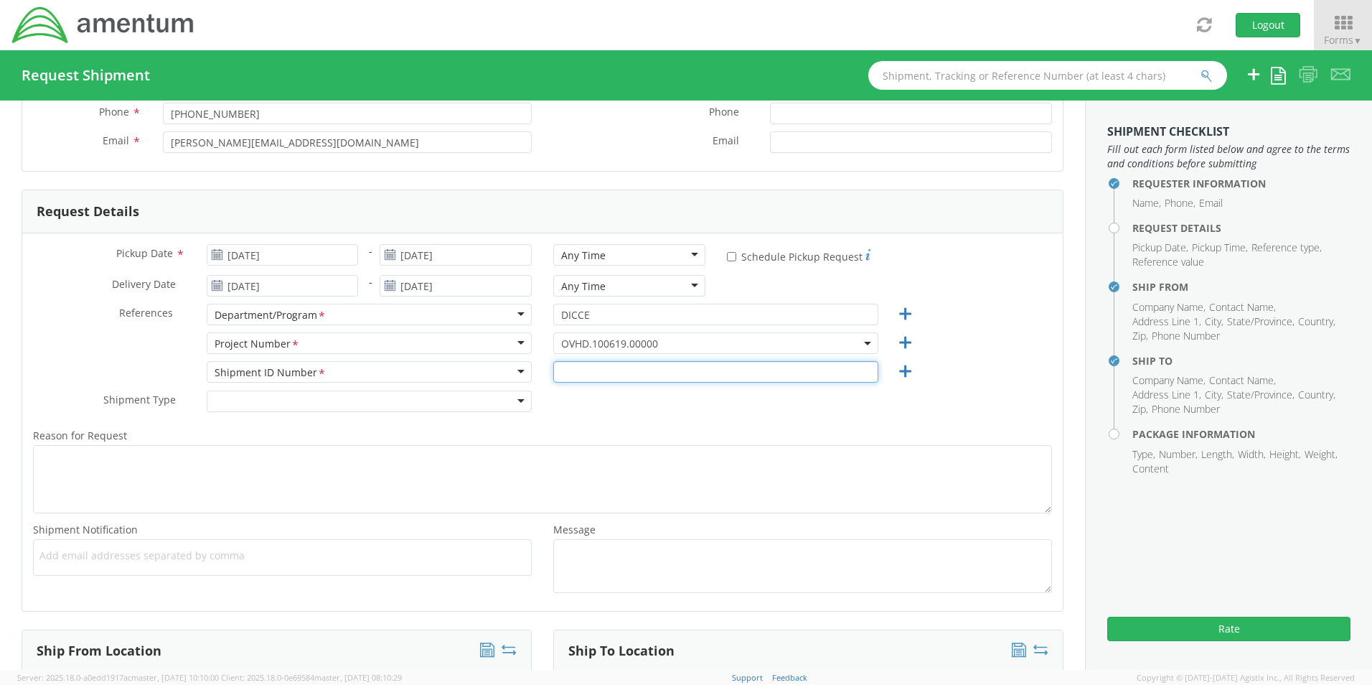
paste input "4895.765.006.01.9.03.015.450.4"
type input "4895.765.006.01.9.03.015.450.4"
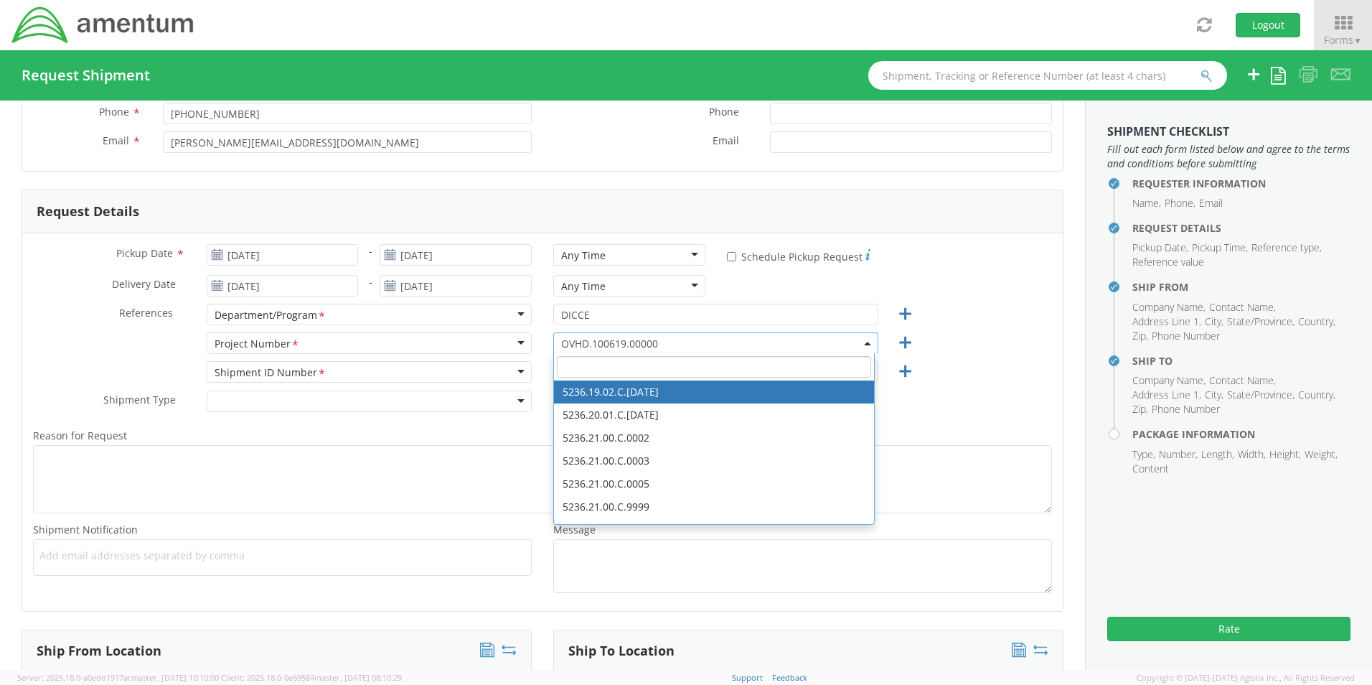
drag, startPoint x: 564, startPoint y: 339, endPoint x: 558, endPoint y: 369, distance: 30.0
paste input "4895.765.006.01.9.03.015.450.4"
type input "4895.765.006.01.9.03.015.450.4"
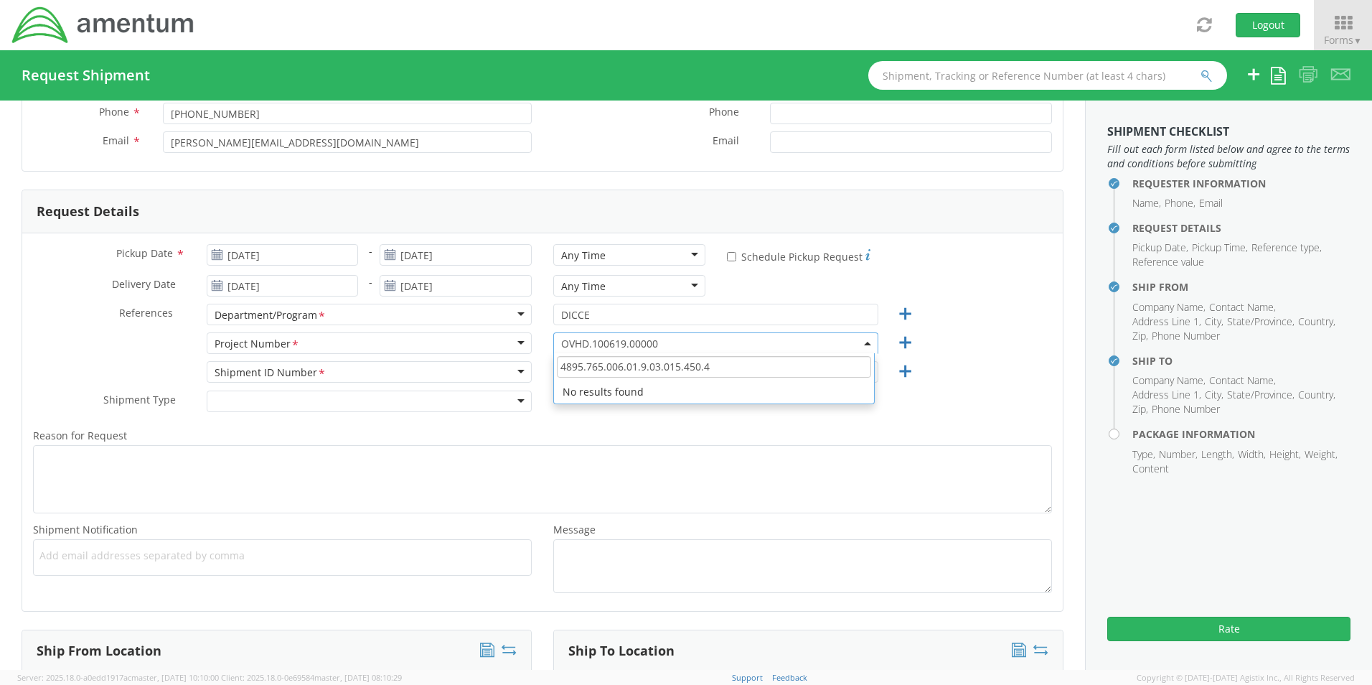
click at [721, 365] on input "4895.765.006.01.9.03.015.450.4" at bounding box center [714, 367] width 314 height 22
click at [606, 344] on span "OVHD.100619.00000" at bounding box center [715, 344] width 309 height 14
click at [559, 337] on span "OVHD.100619.00000" at bounding box center [715, 343] width 325 height 22
click at [670, 338] on span "OVHD.100619.00000" at bounding box center [715, 344] width 309 height 14
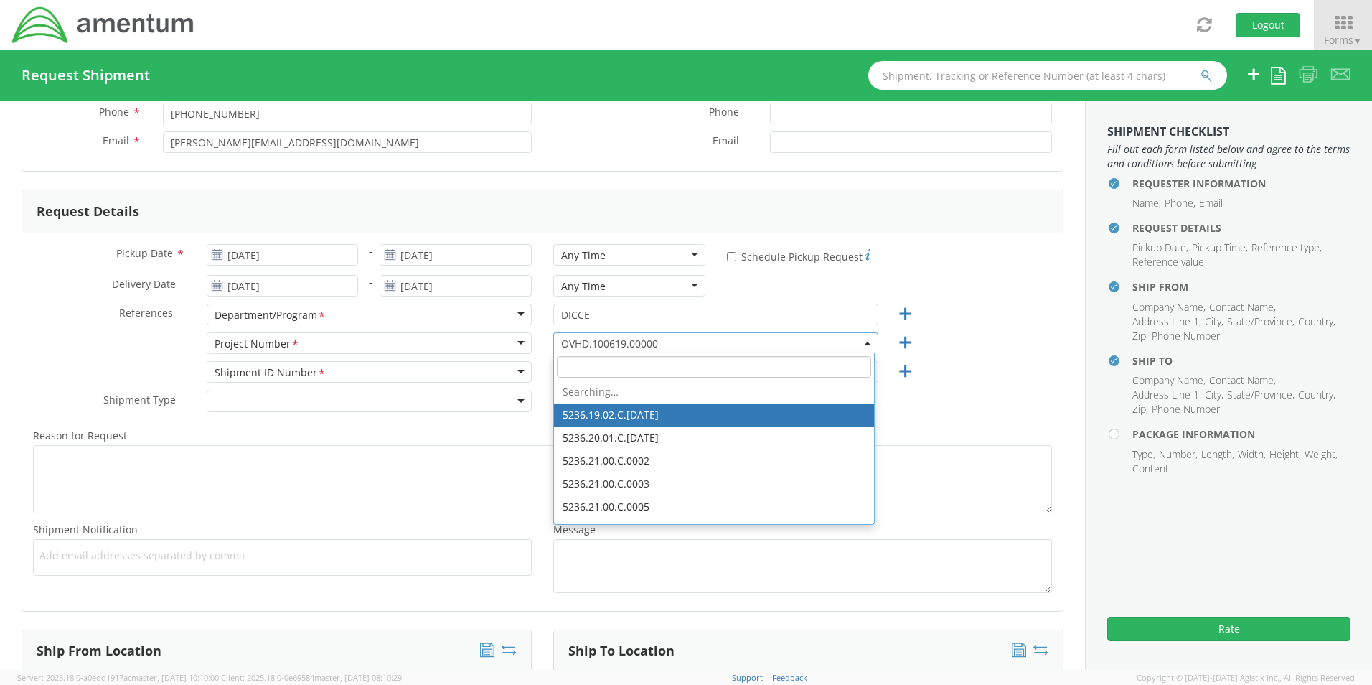
click at [664, 338] on span "OVHD.100619.00000" at bounding box center [715, 344] width 309 height 14
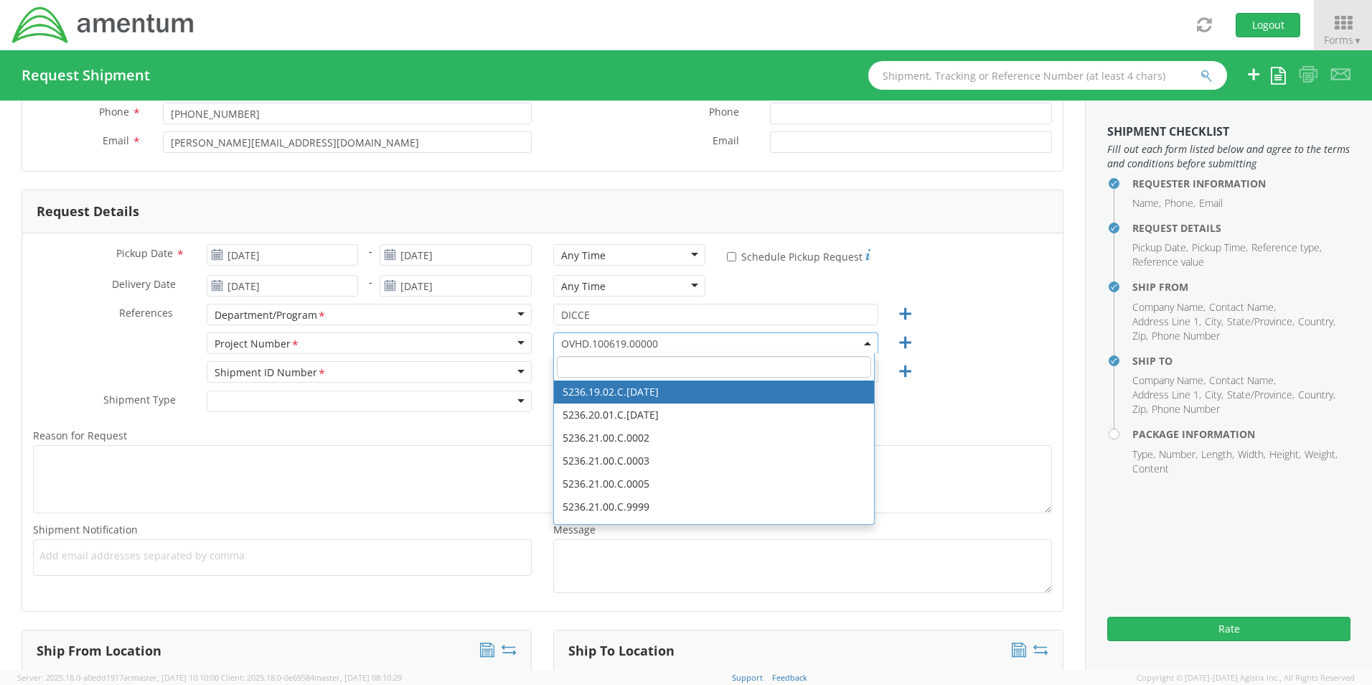
click at [567, 367] on input "search" at bounding box center [714, 367] width 314 height 22
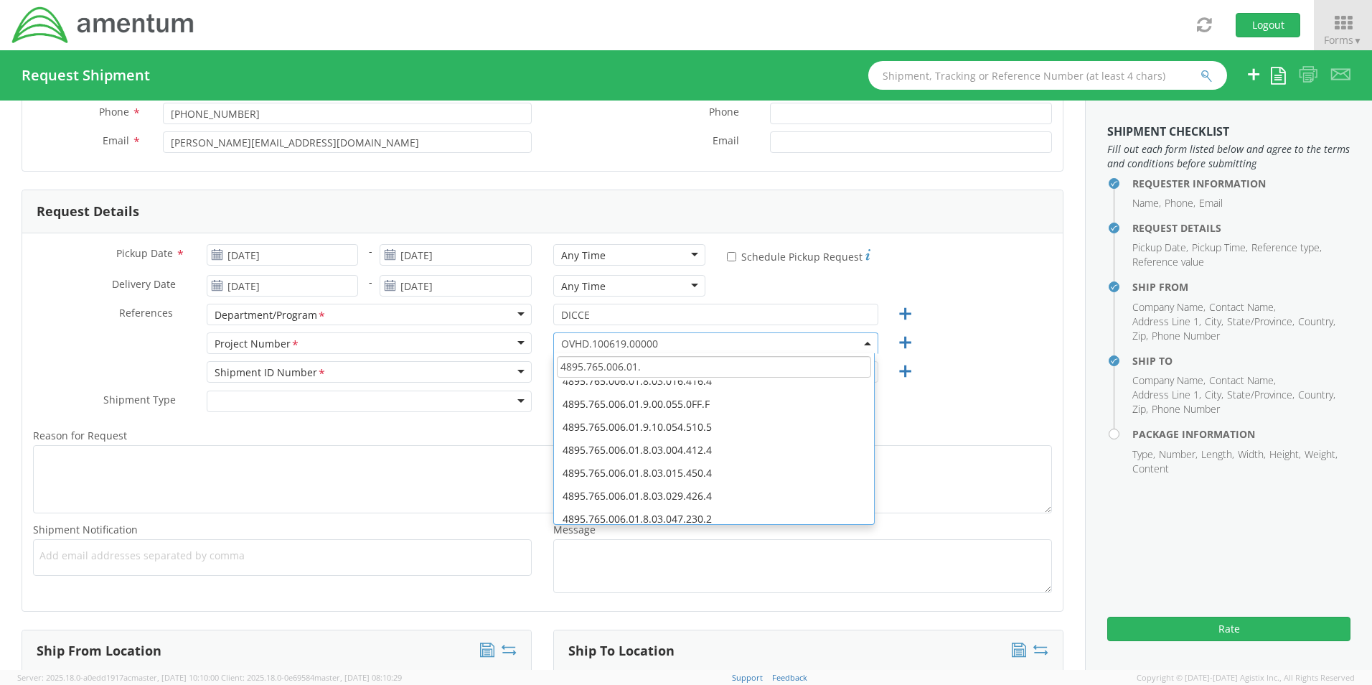
scroll to position [568, 0]
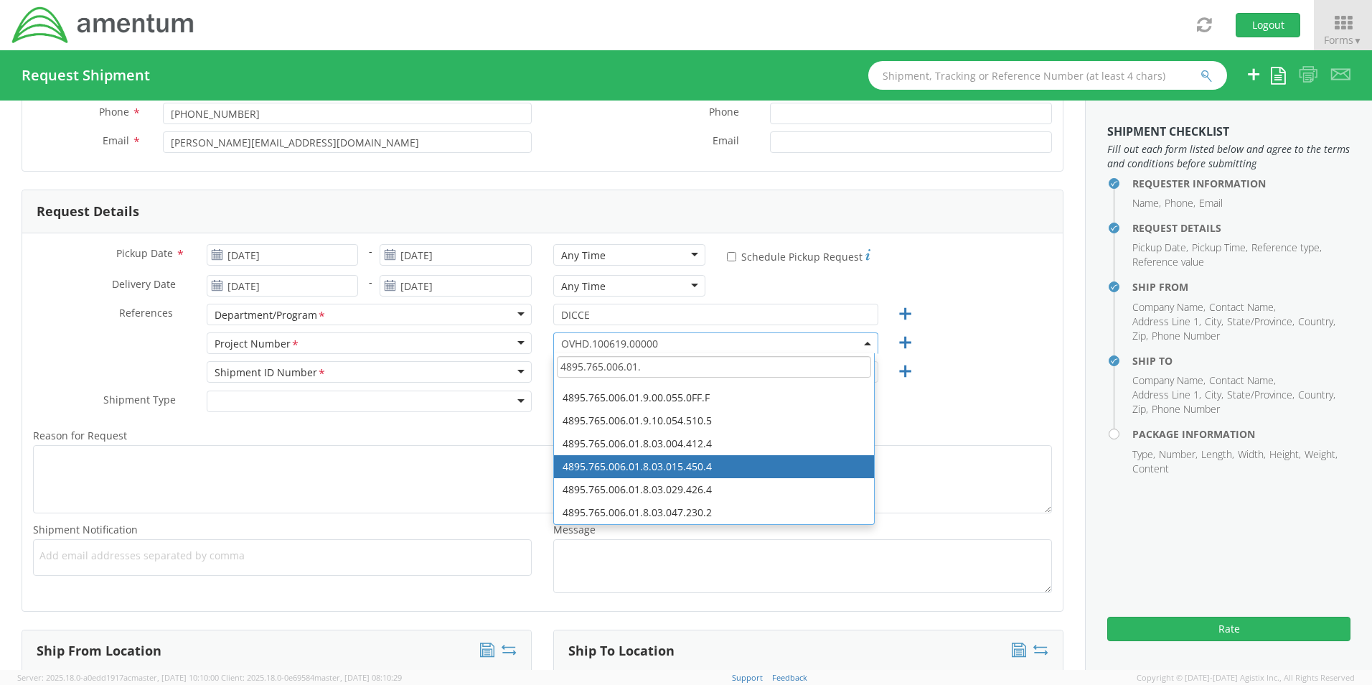
type input "4895.765.006.01."
select select "4895.765.006.01.8.03.015.450.4"
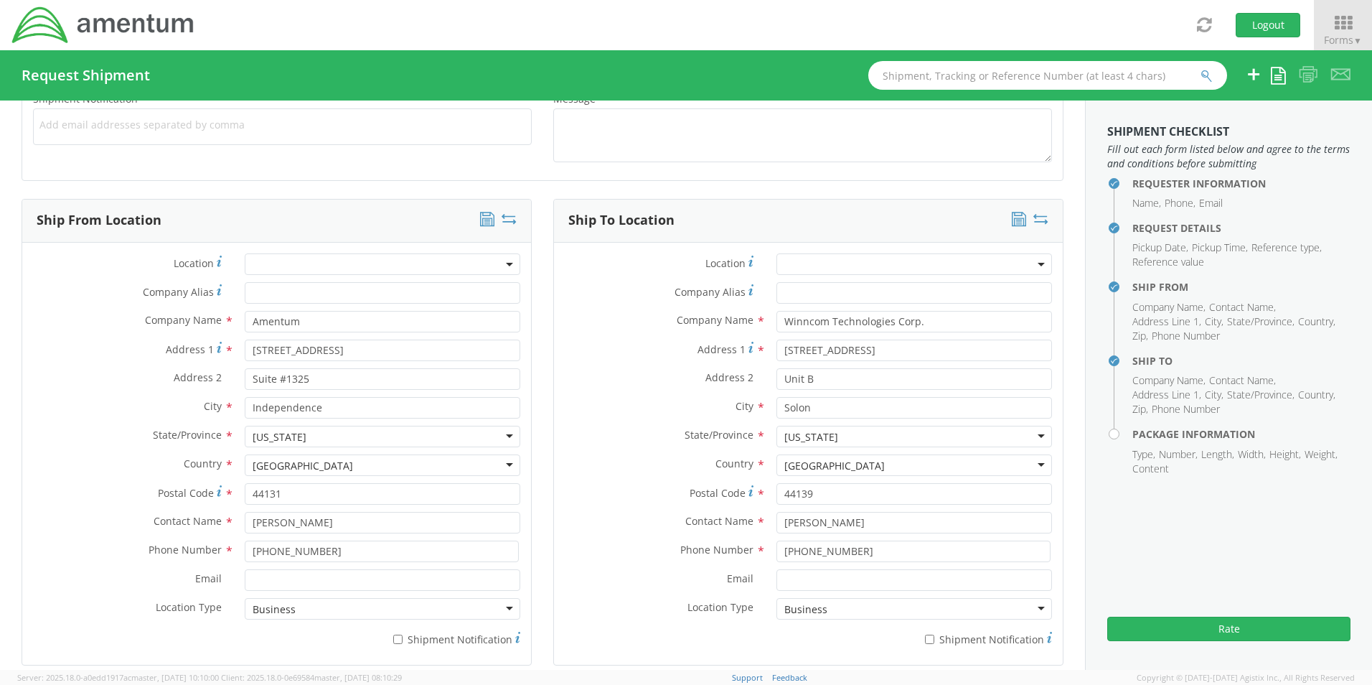
scroll to position [517, 0]
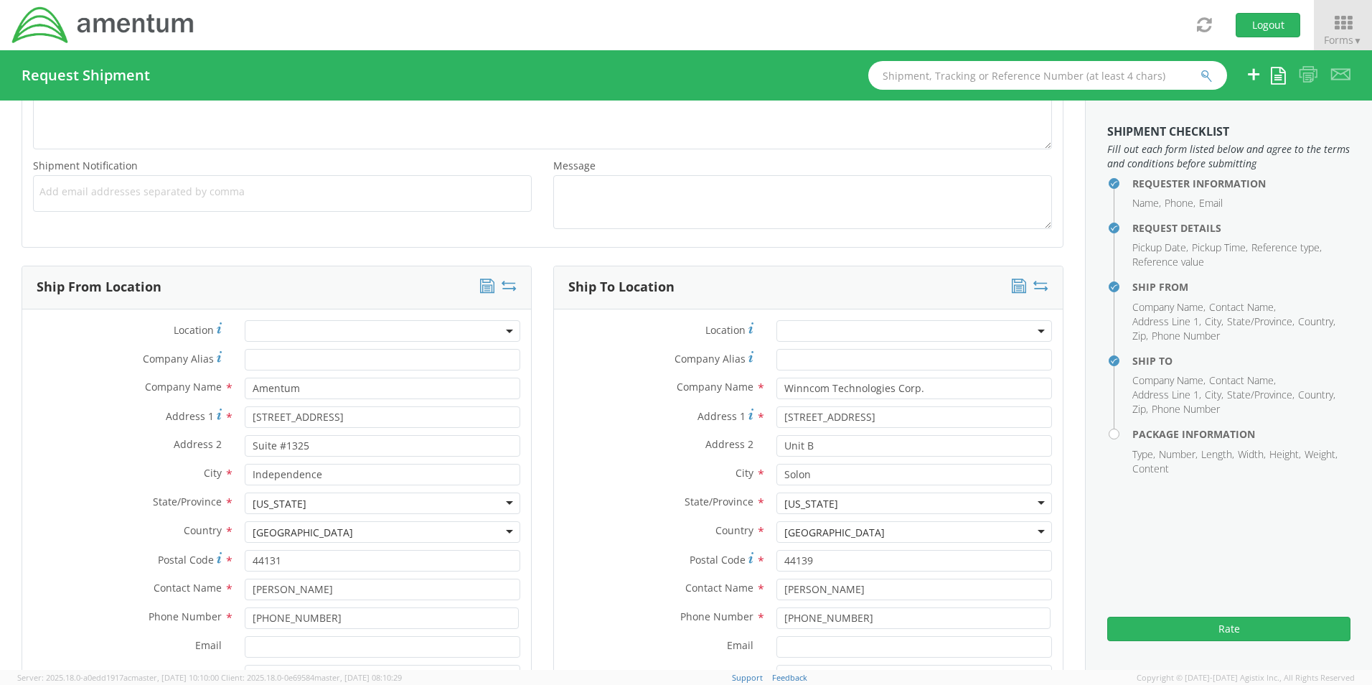
click at [1071, 105] on div "Requester Information Submitting request on behalf of Name * [PERSON_NAME] Phon…" at bounding box center [542, 659] width 1085 height 2150
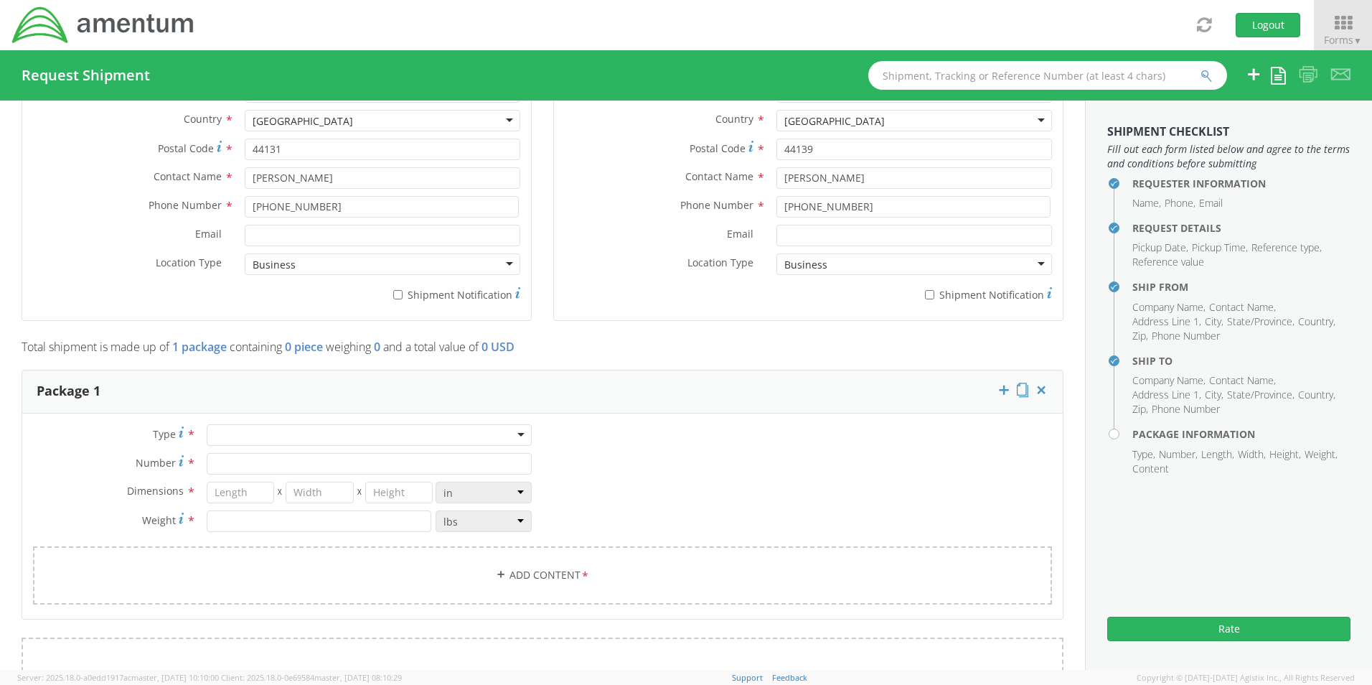
scroll to position [985, 0]
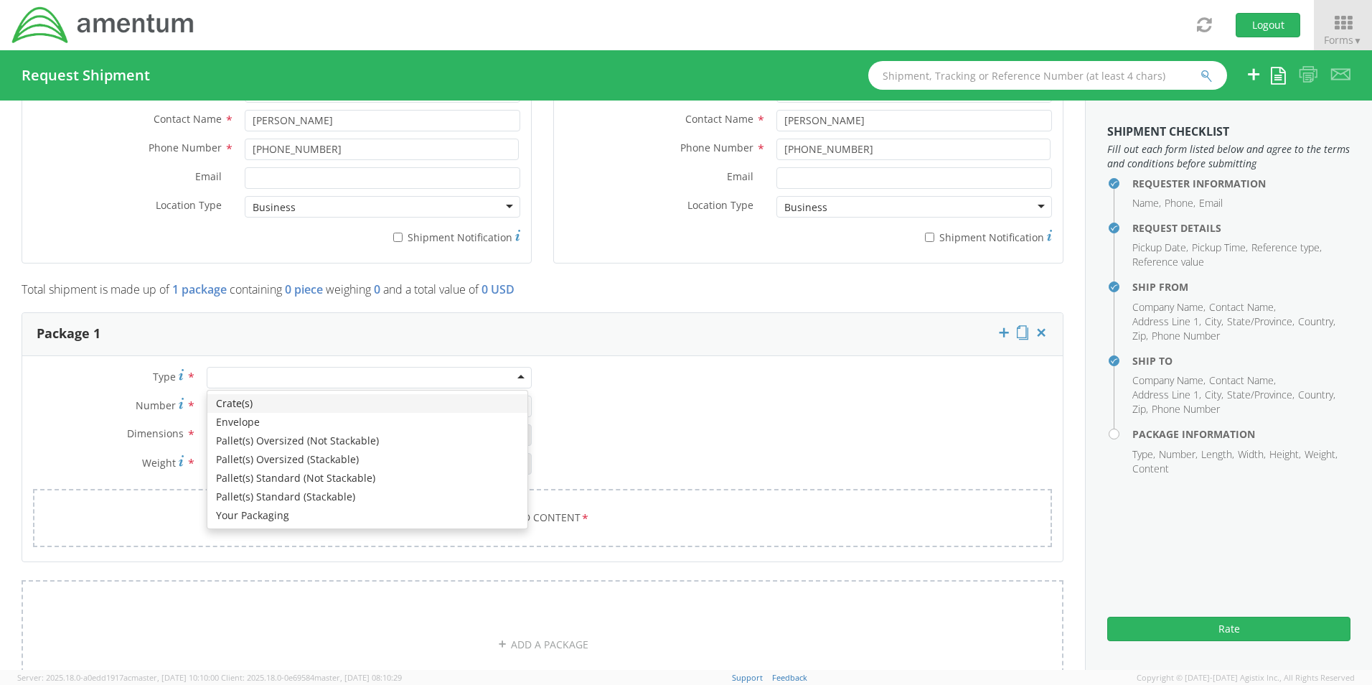
click at [363, 378] on div at bounding box center [369, 378] width 325 height 22
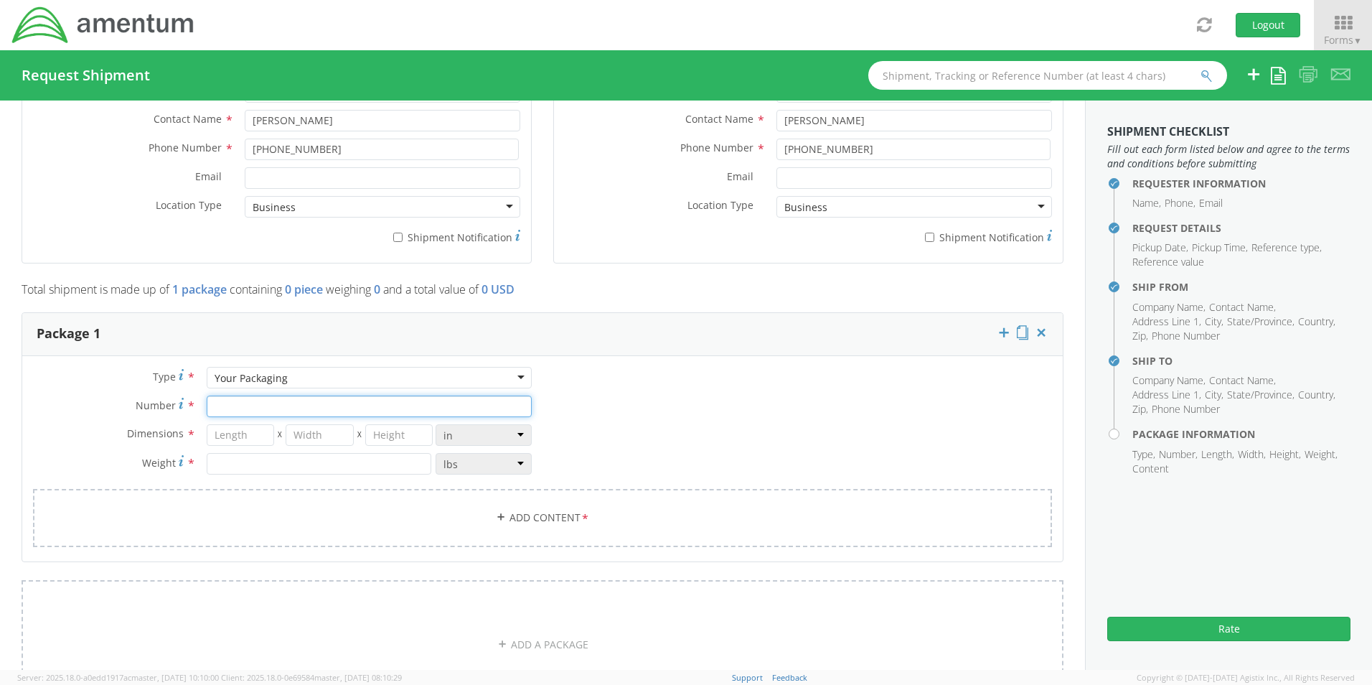
click at [276, 403] on input "Number *" at bounding box center [369, 406] width 325 height 22
type input "1"
click at [210, 430] on input "number" at bounding box center [241, 435] width 68 height 22
type input "13"
click at [296, 436] on input "number" at bounding box center [320, 435] width 68 height 22
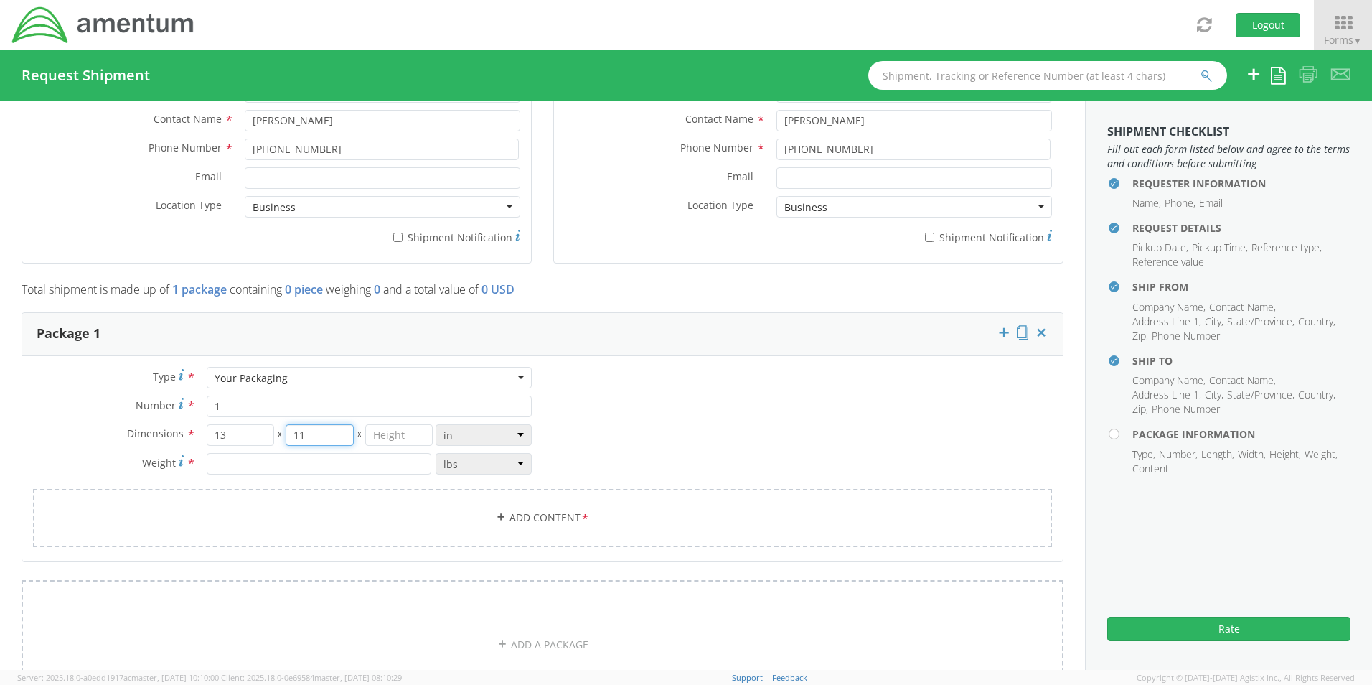
type input "11"
drag, startPoint x: 367, startPoint y: 429, endPoint x: 311, endPoint y: 606, distance: 185.2
click at [366, 438] on input "number" at bounding box center [399, 435] width 68 height 22
click at [370, 431] on input "number" at bounding box center [399, 435] width 68 height 22
type input "2"
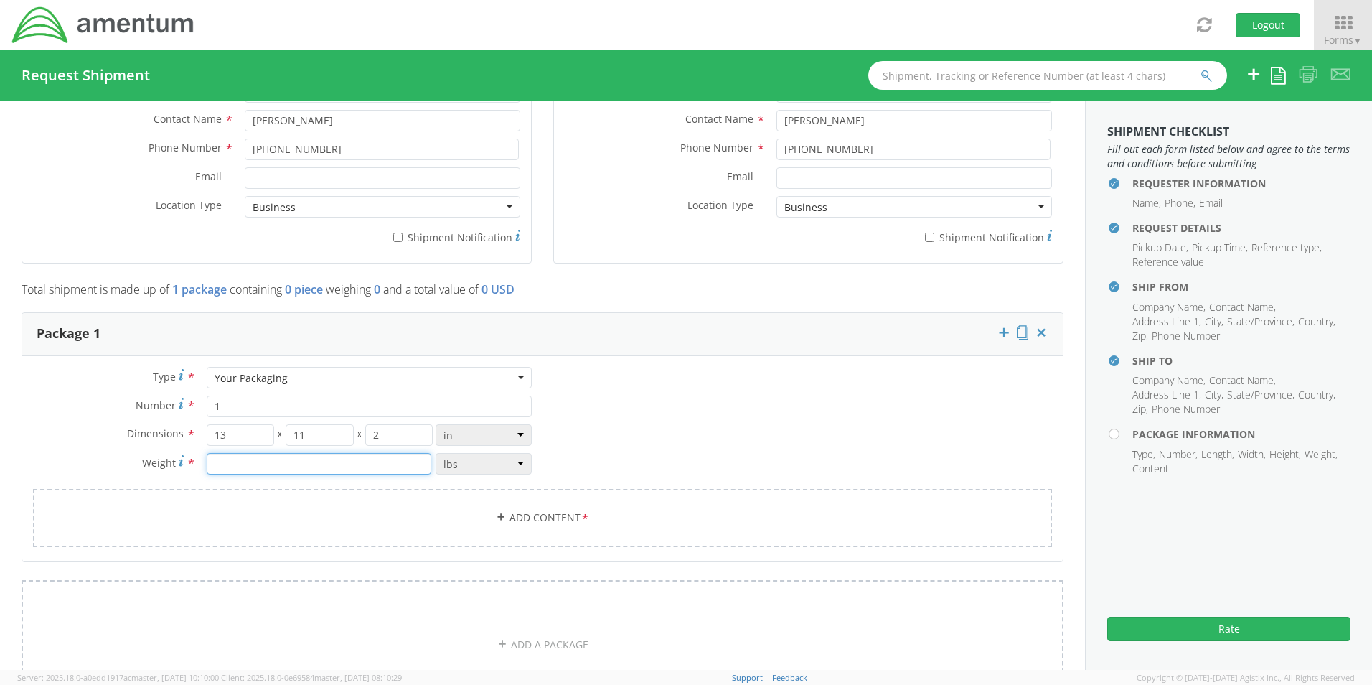
click at [213, 465] on input "number" at bounding box center [319, 464] width 225 height 22
type input "1"
click at [566, 524] on link "Add Content *" at bounding box center [542, 518] width 1019 height 58
select select
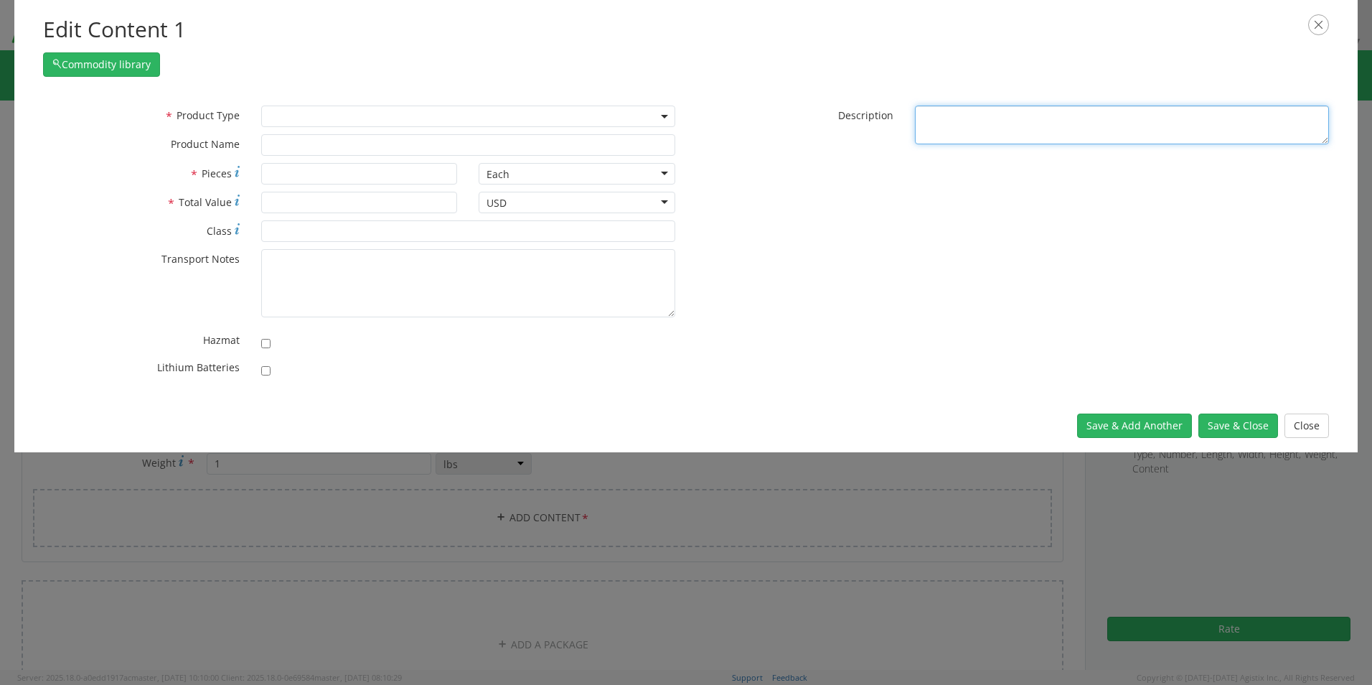
click at [948, 123] on textarea "* Description" at bounding box center [1122, 125] width 414 height 39
type textarea "cables"
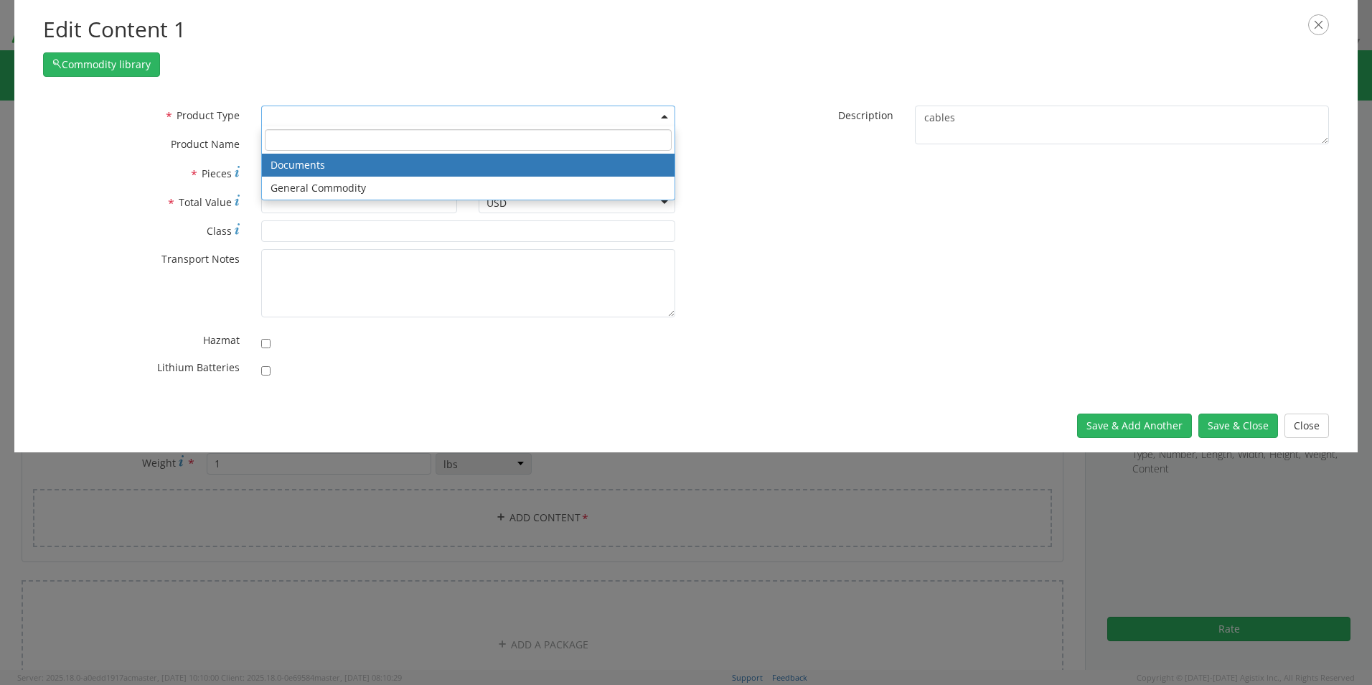
click at [663, 118] on b at bounding box center [664, 117] width 7 height 4
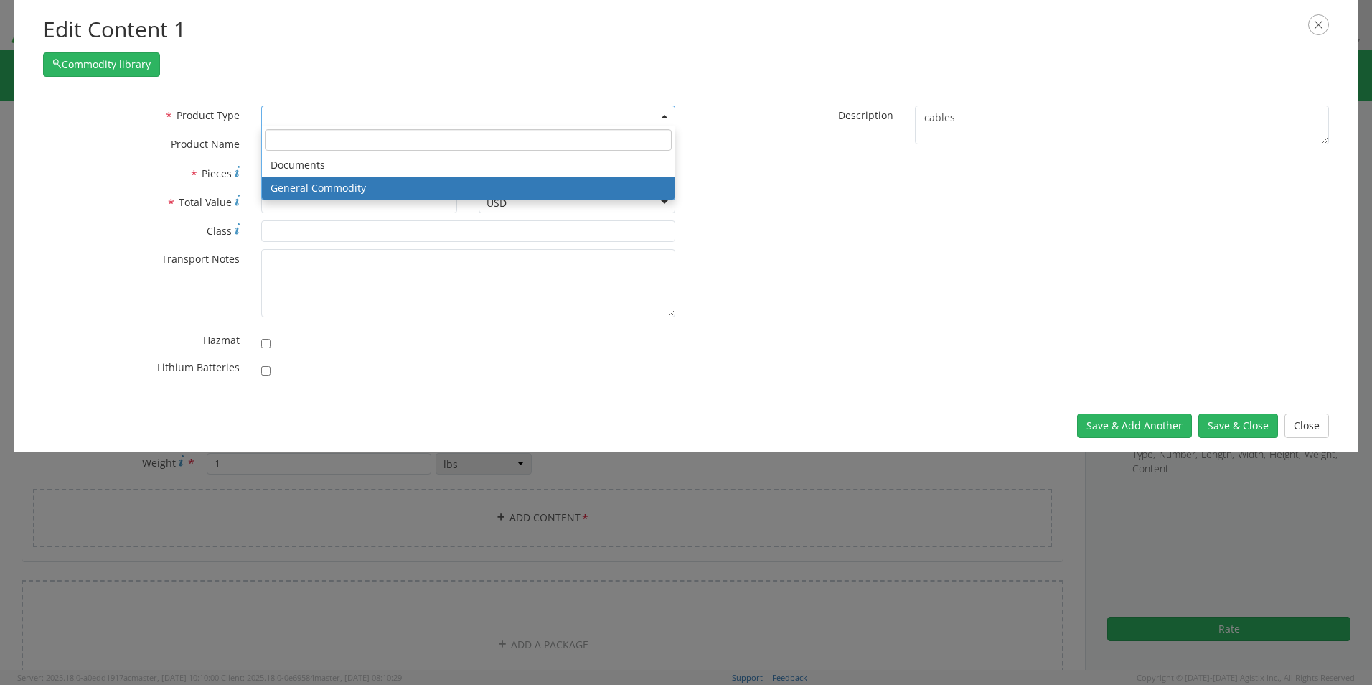
select select "COMMODITY"
type input "General Commodity"
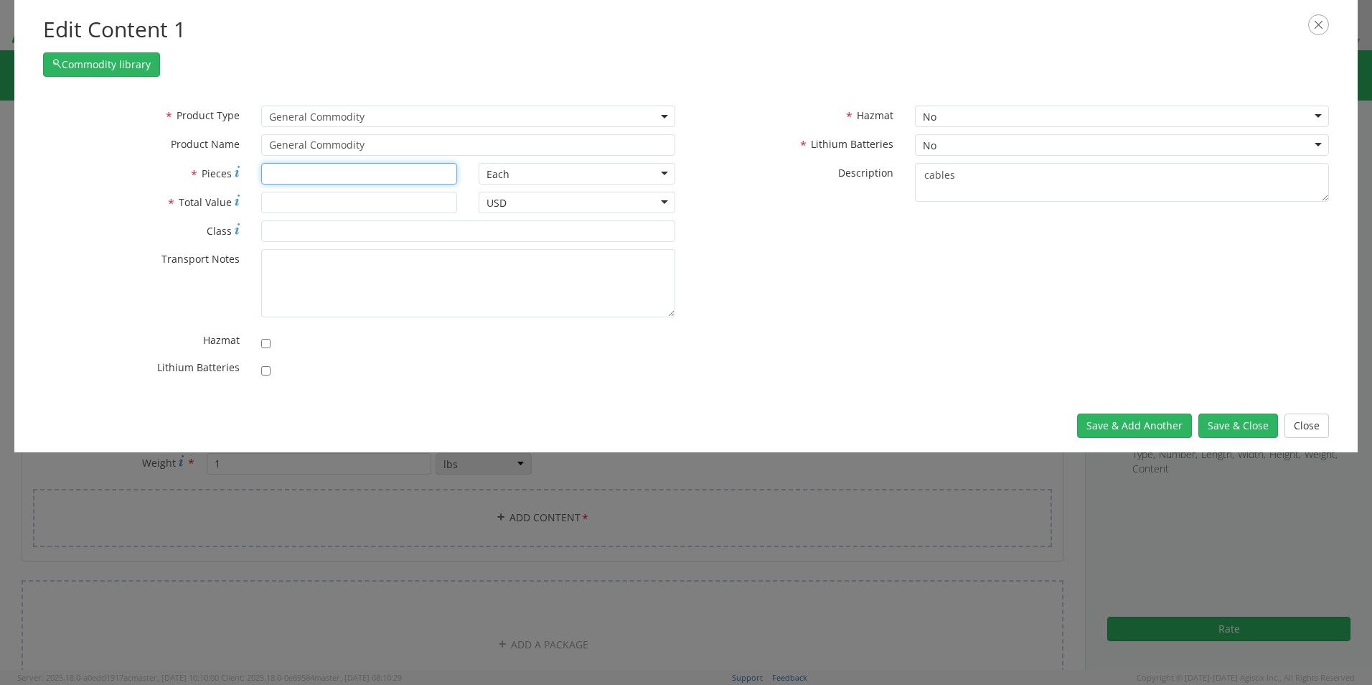
click at [424, 175] on input "* Pieces" at bounding box center [359, 174] width 197 height 22
type input "14"
click at [360, 202] on input "* Total Value" at bounding box center [359, 203] width 197 height 22
type input "10.99"
click at [280, 173] on input "14" at bounding box center [359, 174] width 197 height 22
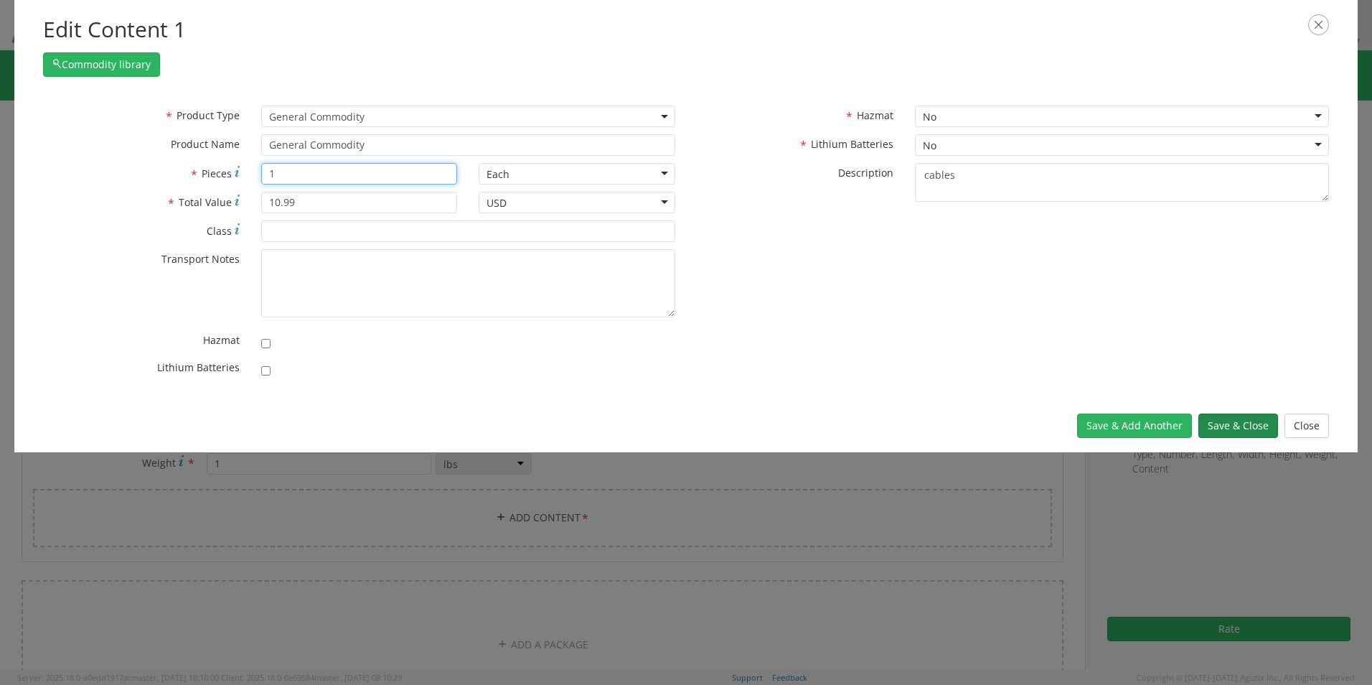
type input "1"
click at [1221, 428] on button "Save & Close" at bounding box center [1239, 425] width 80 height 24
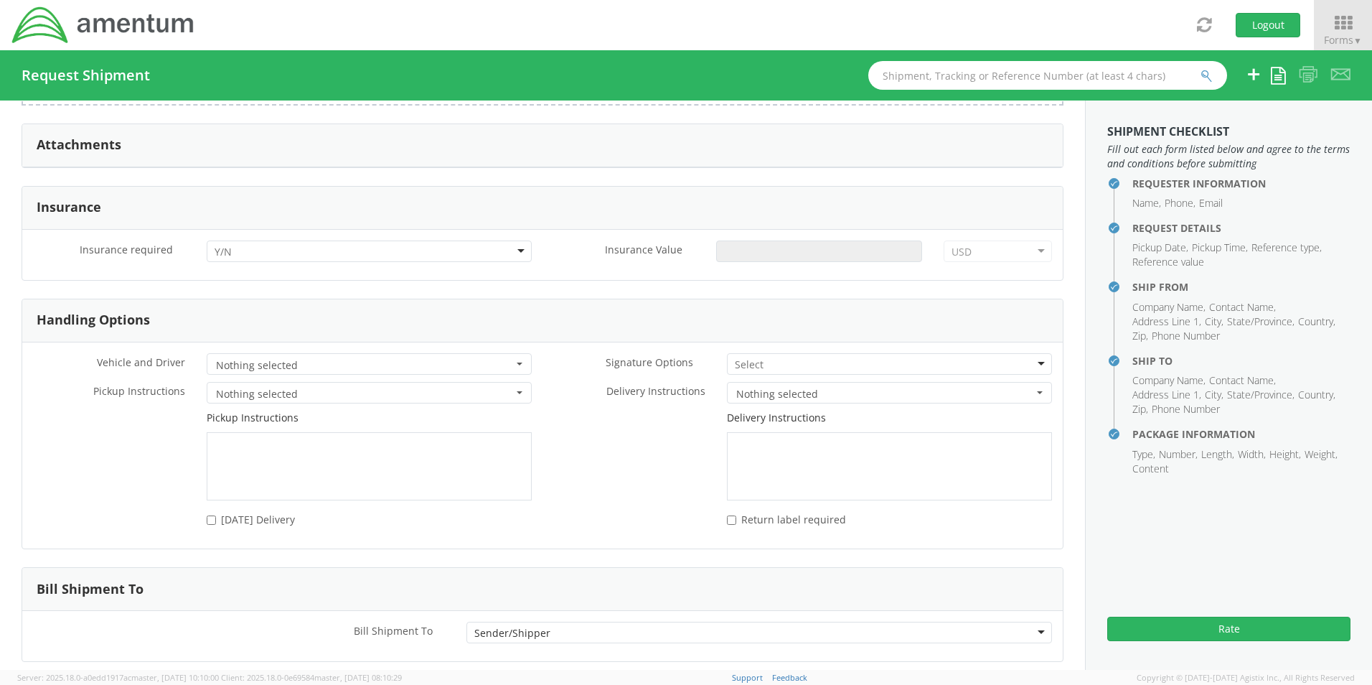
scroll to position [1742, 0]
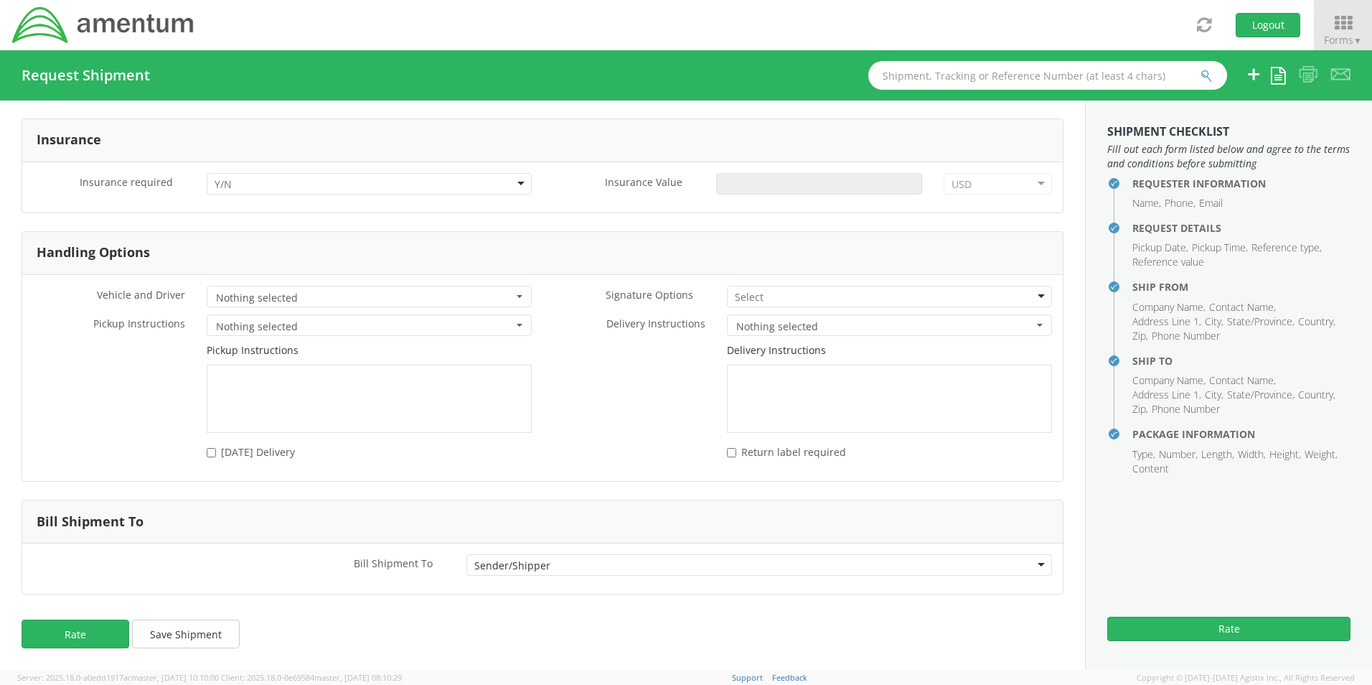
click at [511, 180] on div at bounding box center [369, 184] width 325 height 22
click at [1034, 296] on div at bounding box center [889, 297] width 325 height 22
click at [1197, 627] on button "Rate" at bounding box center [1228, 629] width 243 height 24
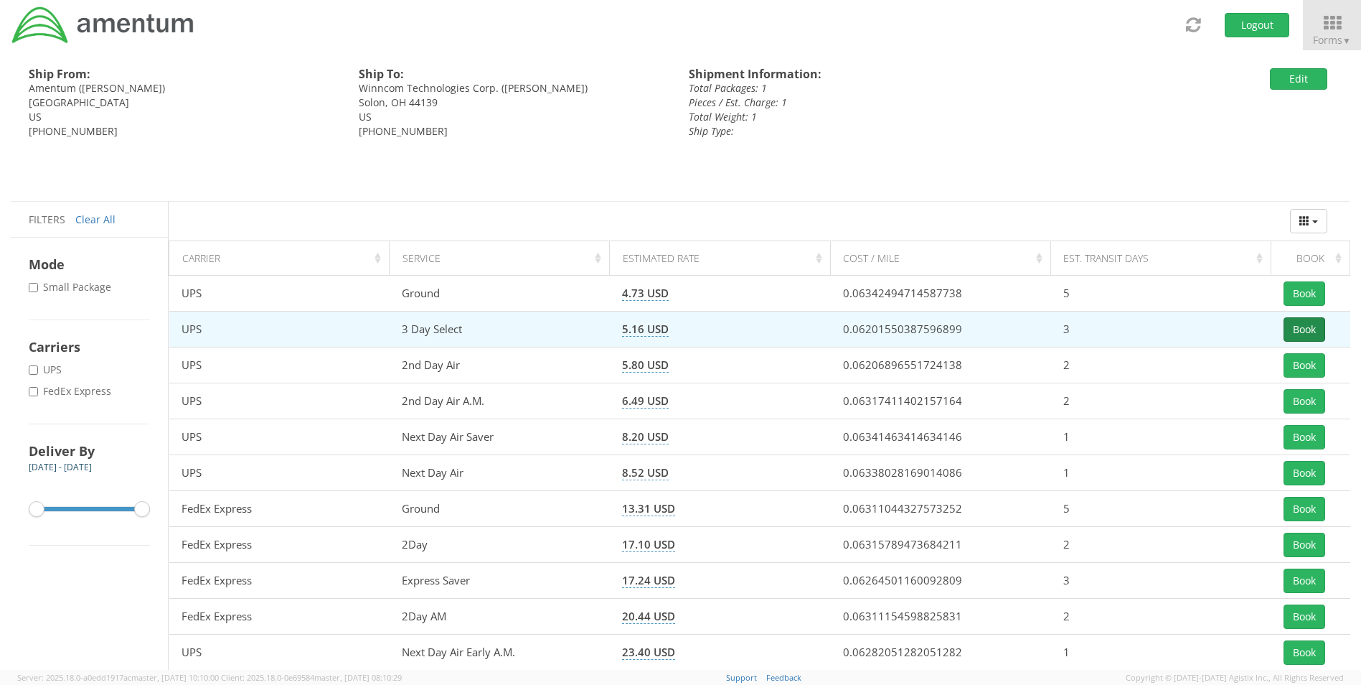
click at [1313, 325] on button "Book" at bounding box center [1305, 329] width 42 height 24
